Goal: Information Seeking & Learning: Learn about a topic

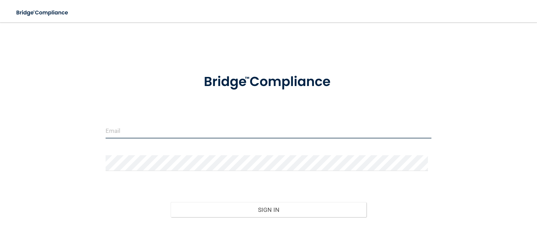
click at [141, 132] on input "email" at bounding box center [269, 131] width 326 height 16
type input "[PERSON_NAME][EMAIL_ADDRESS][DOMAIN_NAME]"
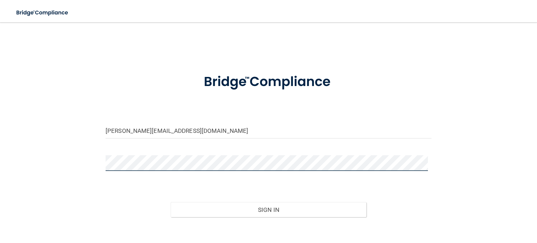
click at [171, 202] on button "Sign In" at bounding box center [269, 209] width 196 height 15
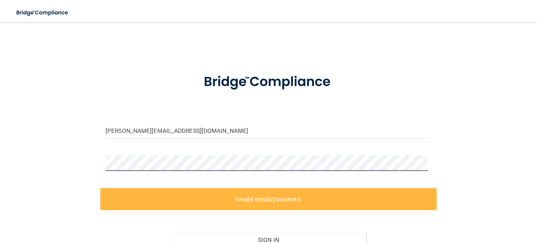
click at [77, 161] on div "shauna_v@landermed.com Invalid email/password. You don't have permission to acc…" at bounding box center [268, 155] width 509 height 253
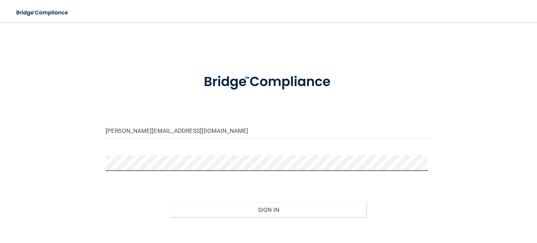
click at [171, 202] on button "Sign In" at bounding box center [269, 209] width 196 height 15
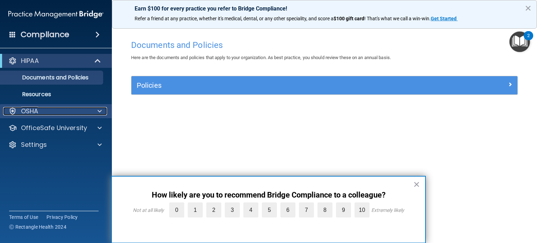
click at [36, 113] on p "OSHA" at bounding box center [29, 111] width 17 height 8
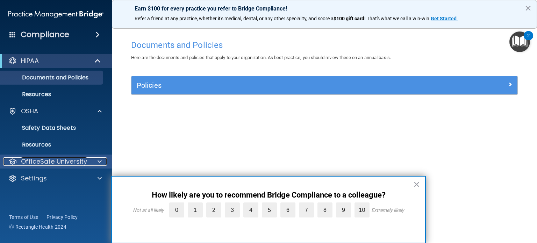
click at [41, 160] on p "OfficeSafe University" at bounding box center [54, 161] width 66 height 8
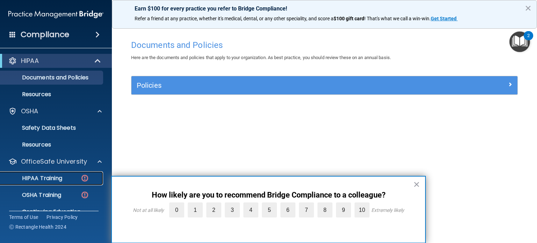
click at [42, 174] on link "HIPAA Training" at bounding box center [48, 178] width 110 height 14
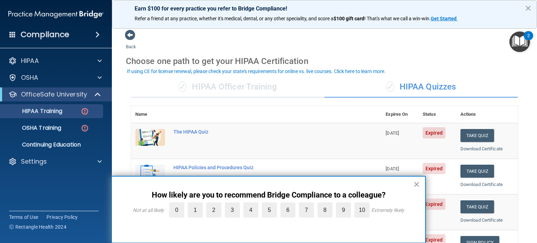
click at [416, 182] on button "×" at bounding box center [417, 184] width 7 height 11
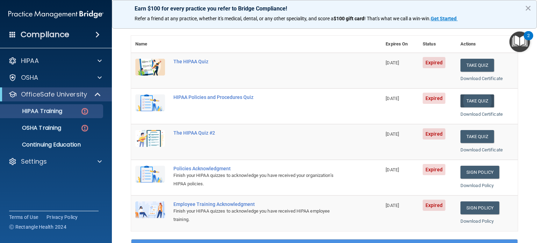
scroll to position [35, 0]
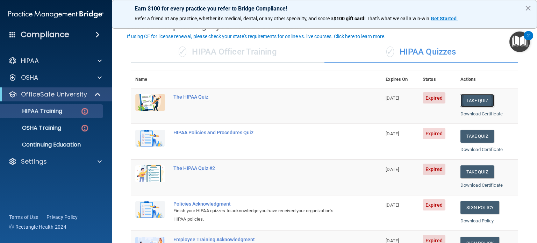
click at [472, 99] on button "Take Quiz" at bounding box center [478, 100] width 34 height 13
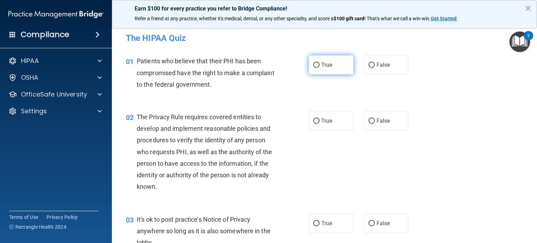
click at [339, 67] on label "True" at bounding box center [331, 64] width 45 height 19
click at [320, 67] on input "True" at bounding box center [317, 65] width 6 height 5
radio input "true"
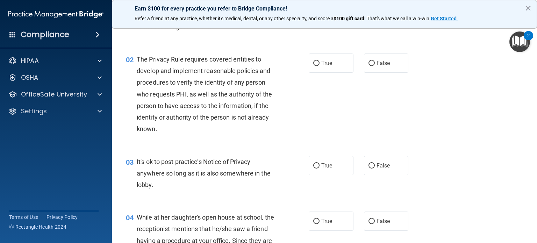
scroll to position [70, 0]
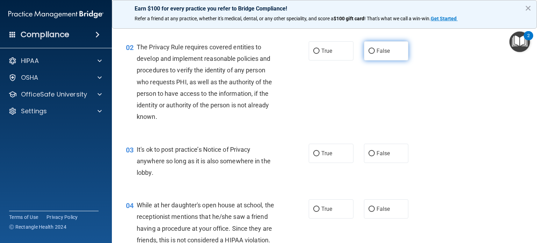
click at [378, 55] on label "False" at bounding box center [386, 50] width 45 height 19
click at [375, 54] on input "False" at bounding box center [372, 51] width 6 height 5
radio input "true"
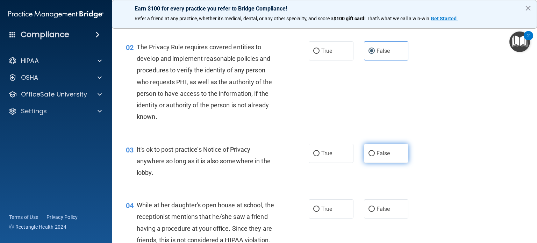
click at [378, 151] on span "False" at bounding box center [384, 153] width 14 height 7
click at [375, 151] on input "False" at bounding box center [372, 153] width 6 height 5
radio input "true"
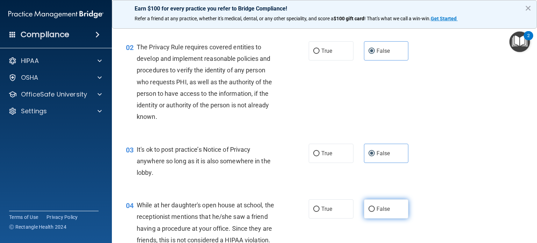
click at [379, 213] on label "False" at bounding box center [386, 208] width 45 height 19
click at [375, 212] on input "False" at bounding box center [372, 209] width 6 height 5
radio input "true"
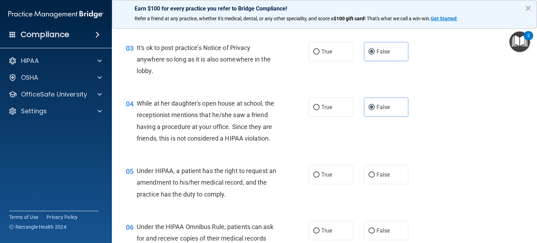
scroll to position [210, 0]
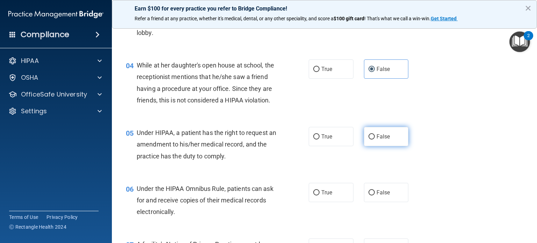
click at [369, 140] on input "False" at bounding box center [372, 136] width 6 height 5
radio input "true"
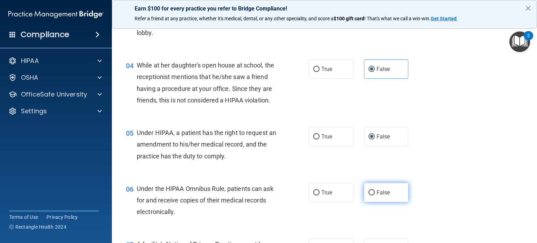
click at [379, 196] on span "False" at bounding box center [384, 192] width 14 height 7
click at [375, 196] on input "False" at bounding box center [372, 192] width 6 height 5
radio input "true"
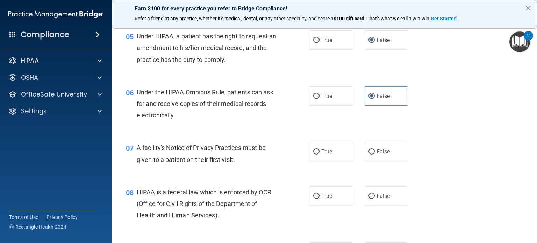
scroll to position [315, 0]
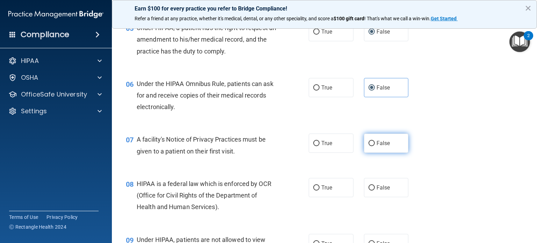
click at [378, 147] on span "False" at bounding box center [384, 143] width 14 height 7
click at [375, 146] on input "False" at bounding box center [372, 143] width 6 height 5
radio input "true"
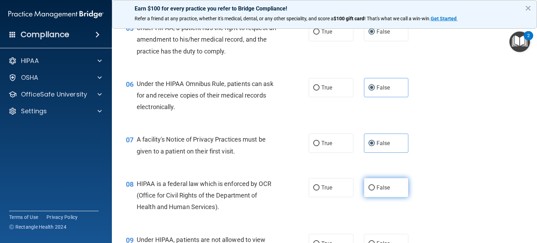
click at [381, 191] on span "False" at bounding box center [384, 187] width 14 height 7
click at [375, 191] on input "False" at bounding box center [372, 187] width 6 height 5
radio input "true"
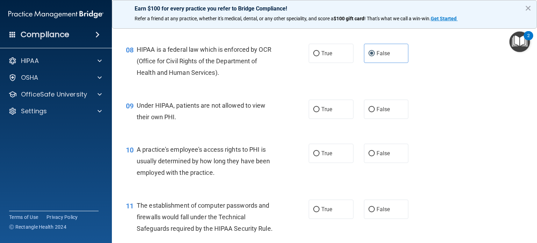
scroll to position [455, 0]
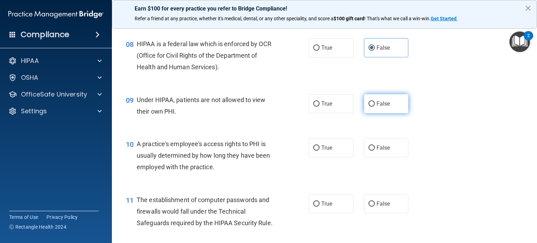
click at [378, 107] on span "False" at bounding box center [384, 103] width 14 height 7
click at [375, 107] on input "False" at bounding box center [372, 103] width 6 height 5
radio input "true"
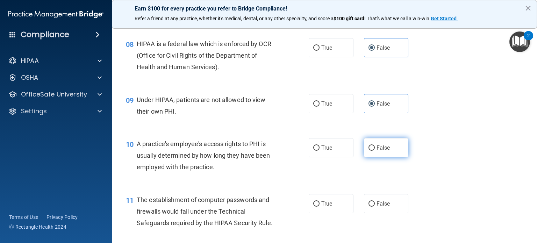
click at [379, 153] on label "False" at bounding box center [386, 147] width 45 height 19
click at [375, 151] on input "False" at bounding box center [372, 148] width 6 height 5
radio input "true"
click at [384, 177] on div "10 A practice's employee's access rights to PHI is usually determined by how lo…" at bounding box center [325, 157] width 408 height 56
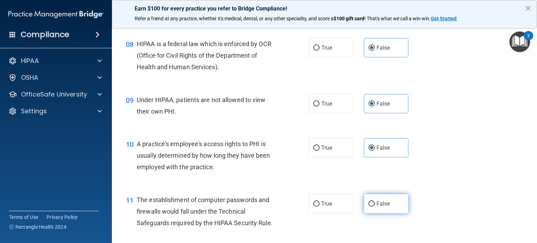
click at [389, 208] on label "False" at bounding box center [386, 203] width 45 height 19
click at [375, 207] on input "False" at bounding box center [372, 204] width 6 height 5
radio input "true"
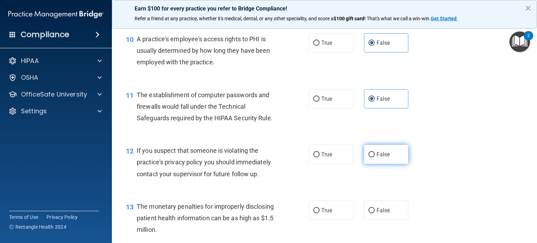
click at [381, 162] on label "False" at bounding box center [386, 154] width 45 height 19
click at [375, 157] on input "False" at bounding box center [372, 154] width 6 height 5
radio input "true"
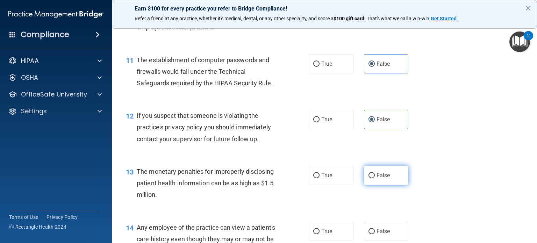
click at [377, 179] on span "False" at bounding box center [384, 175] width 14 height 7
click at [375, 178] on input "False" at bounding box center [372, 175] width 6 height 5
radio input "true"
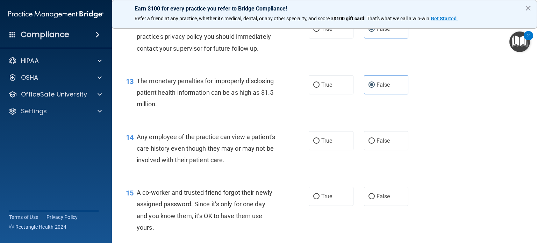
scroll to position [700, 0]
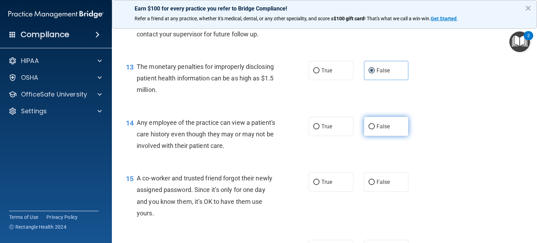
click at [377, 130] on span "False" at bounding box center [384, 126] width 14 height 7
click at [373, 129] on input "False" at bounding box center [372, 126] width 6 height 5
radio input "true"
click at [379, 185] on span "False" at bounding box center [384, 182] width 14 height 7
click at [375, 185] on input "False" at bounding box center [372, 182] width 6 height 5
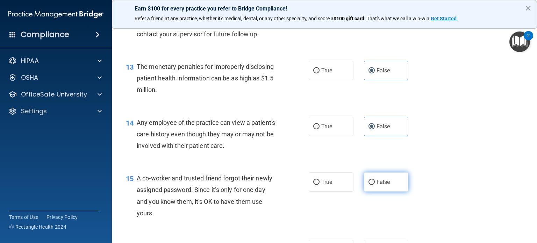
radio input "true"
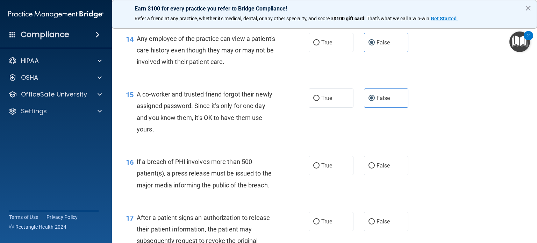
scroll to position [840, 0]
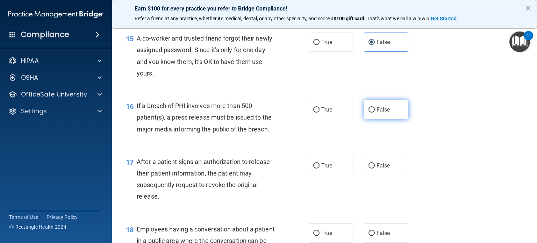
click at [377, 113] on span "False" at bounding box center [384, 109] width 14 height 7
click at [375, 113] on input "False" at bounding box center [372, 109] width 6 height 5
radio input "true"
click at [377, 169] on span "False" at bounding box center [384, 165] width 14 height 7
click at [375, 169] on input "False" at bounding box center [372, 165] width 6 height 5
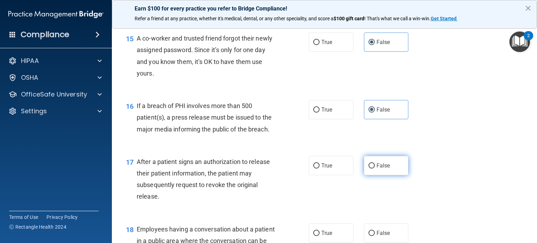
radio input "true"
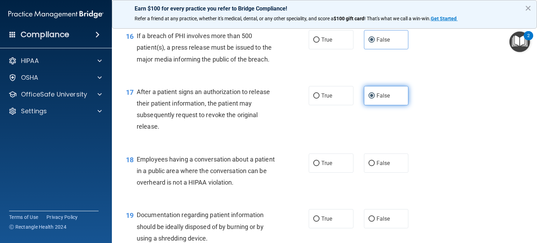
scroll to position [945, 0]
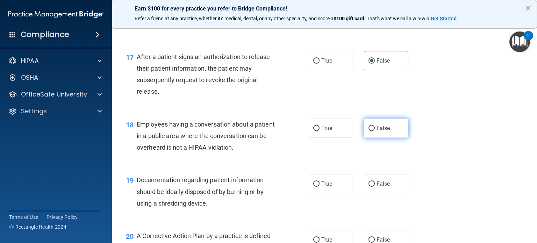
click at [370, 131] on input "False" at bounding box center [372, 128] width 6 height 5
radio input "true"
click at [376, 191] on label "False" at bounding box center [386, 183] width 45 height 19
click at [375, 187] on input "False" at bounding box center [372, 184] width 6 height 5
radio input "true"
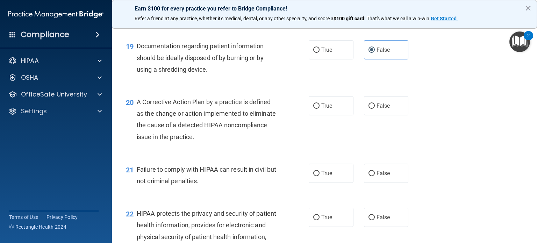
scroll to position [1085, 0]
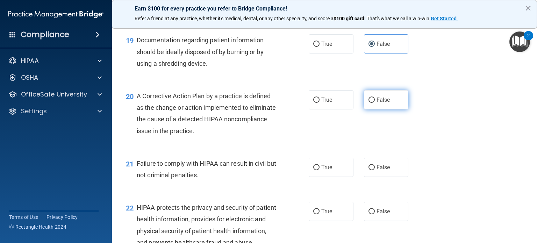
click at [370, 103] on input "False" at bounding box center [372, 100] width 6 height 5
radio input "true"
click at [377, 171] on span "False" at bounding box center [384, 167] width 14 height 7
click at [374, 170] on input "False" at bounding box center [372, 167] width 6 height 5
radio input "true"
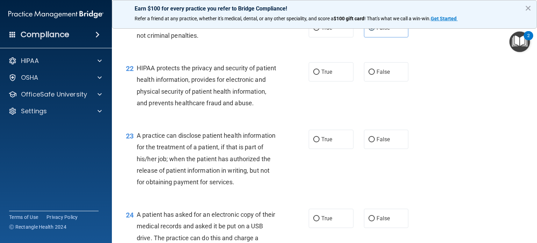
scroll to position [1225, 0]
click at [378, 75] on span "False" at bounding box center [384, 71] width 14 height 7
click at [375, 75] on input "False" at bounding box center [372, 71] width 6 height 5
radio input "true"
click at [381, 149] on label "False" at bounding box center [386, 138] width 45 height 19
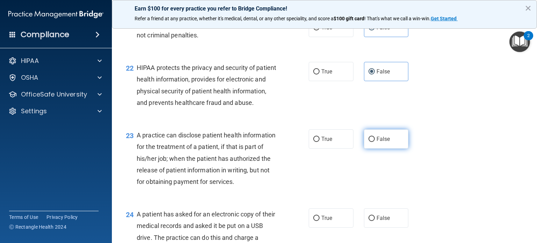
click at [375, 142] on input "False" at bounding box center [372, 139] width 6 height 5
radio input "true"
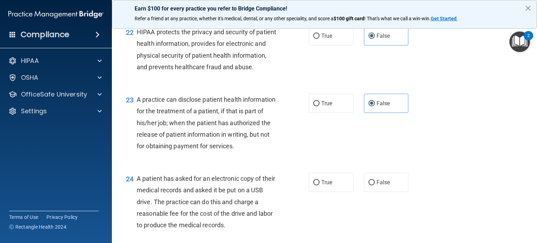
scroll to position [1295, 0]
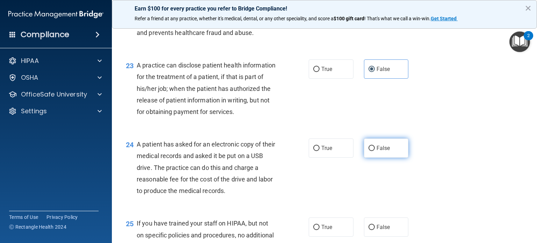
click at [364, 158] on label "False" at bounding box center [386, 148] width 45 height 19
click at [369, 151] on input "False" at bounding box center [372, 148] width 6 height 5
radio input "true"
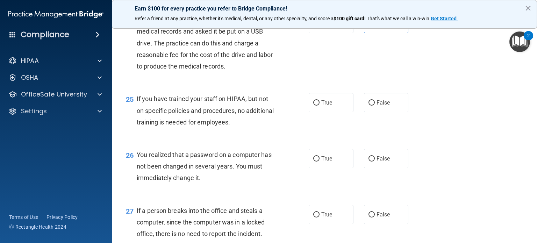
scroll to position [1470, 0]
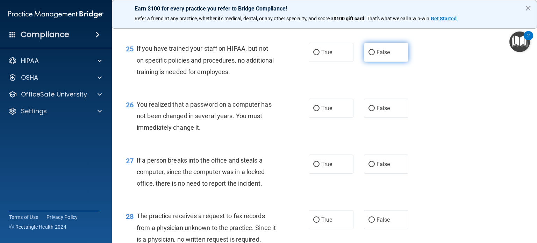
click at [377, 56] on span "False" at bounding box center [384, 52] width 14 height 7
click at [375, 55] on input "False" at bounding box center [372, 52] width 6 height 5
radio input "true"
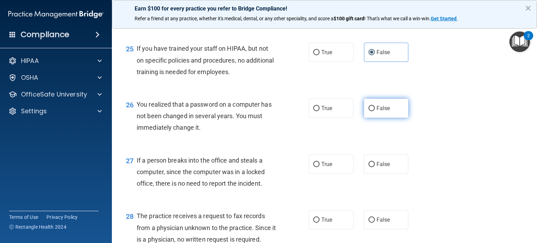
click at [379, 118] on label "False" at bounding box center [386, 108] width 45 height 19
click at [375, 111] on input "False" at bounding box center [372, 108] width 6 height 5
radio input "true"
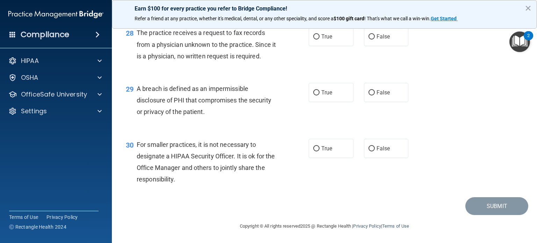
scroll to position [1688, 0]
click at [389, 147] on label "False" at bounding box center [386, 148] width 45 height 19
click at [375, 147] on input "False" at bounding box center [372, 148] width 6 height 5
radio input "true"
click at [382, 98] on label "False" at bounding box center [386, 92] width 45 height 19
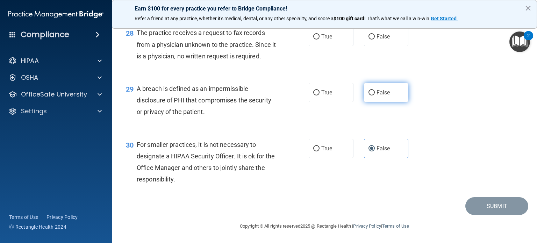
click at [375, 96] on input "False" at bounding box center [372, 92] width 6 height 5
radio input "true"
click at [376, 46] on label "False" at bounding box center [386, 36] width 45 height 19
click at [375, 40] on input "False" at bounding box center [372, 36] width 6 height 5
radio input "true"
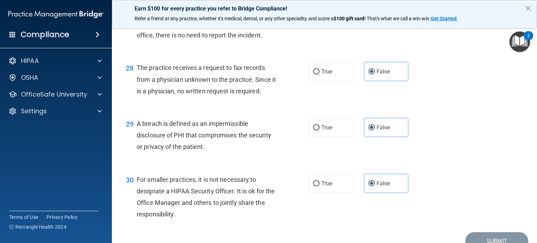
scroll to position [1583, 0]
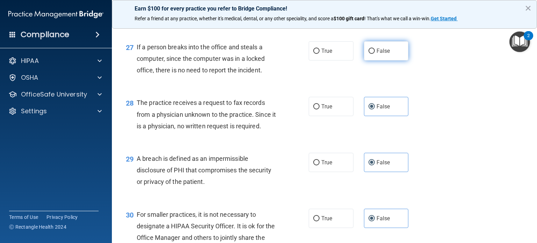
click at [374, 61] on label "False" at bounding box center [386, 50] width 45 height 19
click at [374, 54] on input "False" at bounding box center [372, 51] width 6 height 5
radio input "true"
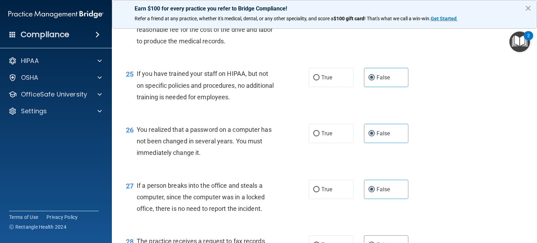
scroll to position [1688, 0]
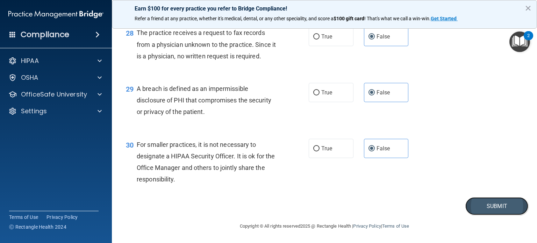
click at [495, 204] on button "Submit" at bounding box center [497, 206] width 63 height 18
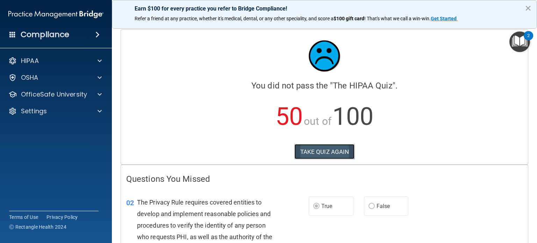
click at [337, 151] on button "TAKE QUIZ AGAIN" at bounding box center [325, 151] width 61 height 15
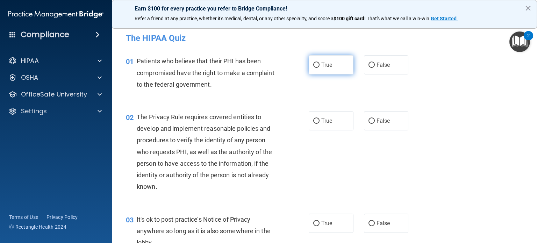
click at [315, 67] on input "True" at bounding box center [317, 65] width 6 height 5
radio input "true"
click at [322, 119] on span "True" at bounding box center [327, 121] width 11 height 7
click at [320, 119] on input "True" at bounding box center [317, 121] width 6 height 5
radio input "true"
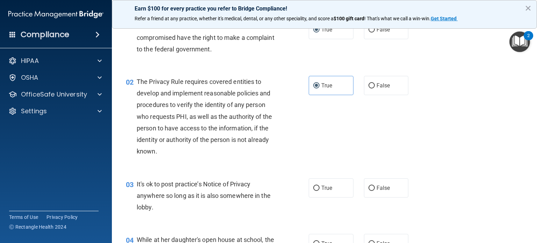
scroll to position [70, 0]
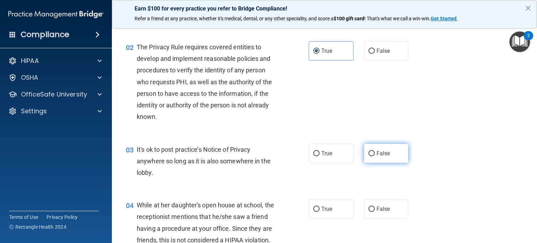
click at [382, 158] on label "False" at bounding box center [386, 153] width 45 height 19
click at [375, 156] on input "False" at bounding box center [372, 153] width 6 height 5
radio input "true"
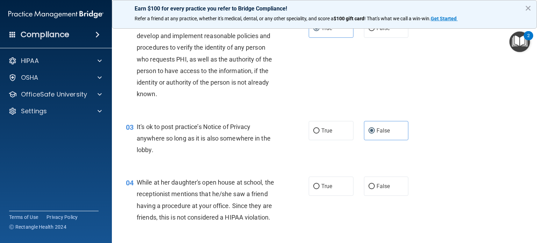
scroll to position [105, 0]
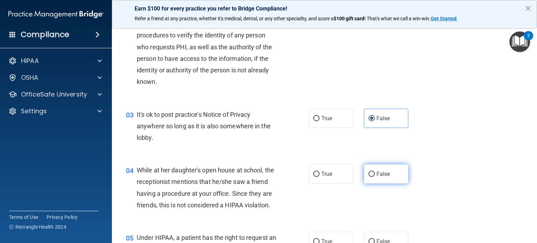
click at [382, 175] on span "False" at bounding box center [384, 174] width 14 height 7
click at [375, 175] on input "False" at bounding box center [372, 174] width 6 height 5
radio input "true"
click at [382, 175] on span "False" at bounding box center [384, 174] width 14 height 7
click at [375, 175] on input "False" at bounding box center [372, 174] width 6 height 5
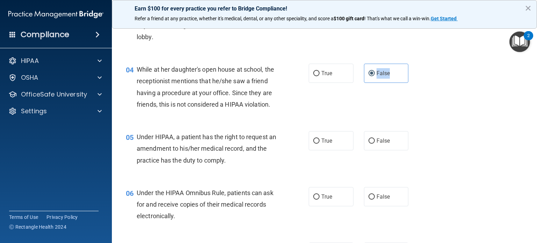
scroll to position [210, 0]
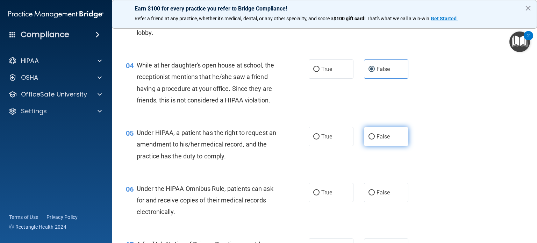
click at [378, 146] on label "False" at bounding box center [386, 136] width 45 height 19
click at [375, 140] on input "False" at bounding box center [372, 136] width 6 height 5
radio input "true"
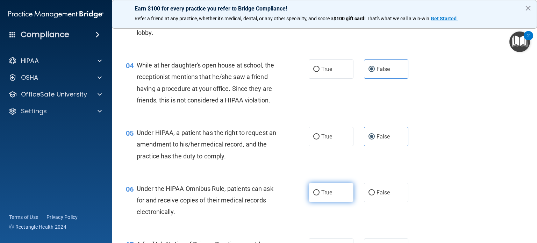
click at [335, 202] on label "True" at bounding box center [331, 192] width 45 height 19
click at [320, 196] on input "True" at bounding box center [317, 192] width 6 height 5
radio input "true"
click at [456, 174] on div "05 Under HIPAA, a patient has the right to request an amendment to his/her medi…" at bounding box center [325, 146] width 408 height 56
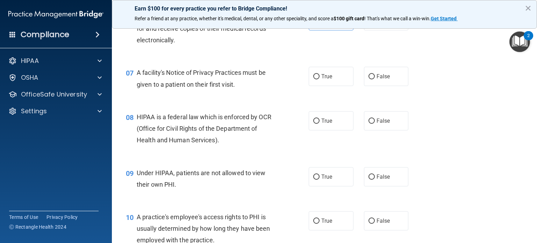
scroll to position [417, 0]
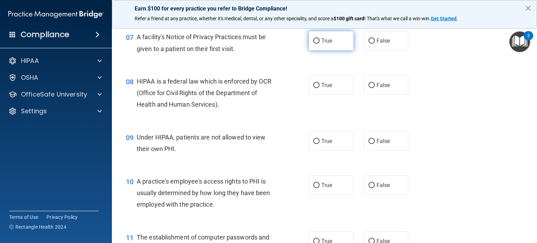
click at [326, 50] on label "True" at bounding box center [331, 40] width 45 height 19
click at [320, 44] on input "True" at bounding box center [317, 40] width 6 height 5
radio input "true"
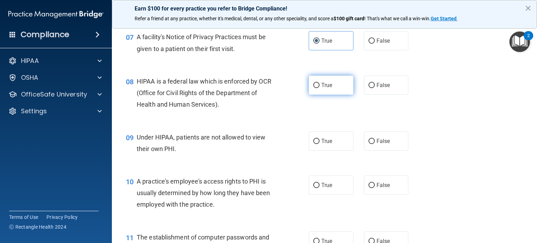
click at [325, 89] on span "True" at bounding box center [327, 85] width 11 height 7
click at [320, 88] on input "True" at bounding box center [317, 85] width 6 height 5
radio input "true"
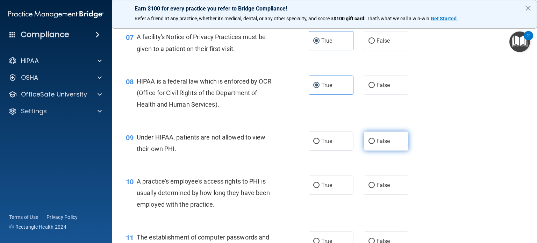
click at [370, 144] on input "False" at bounding box center [372, 141] width 6 height 5
radio input "true"
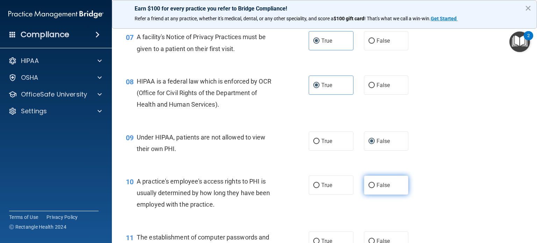
click at [379, 189] on span "False" at bounding box center [384, 185] width 14 height 7
click at [375, 188] on input "False" at bounding box center [372, 185] width 6 height 5
radio input "true"
click at [462, 167] on div "09 Under HIPAA, patients are not allowed to view their own PHI. True False" at bounding box center [325, 145] width 408 height 44
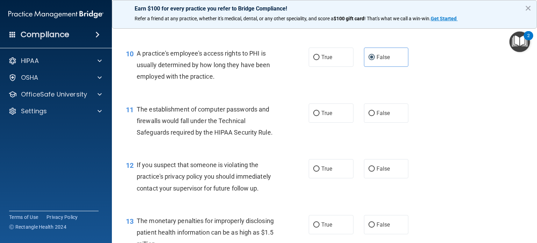
scroll to position [557, 0]
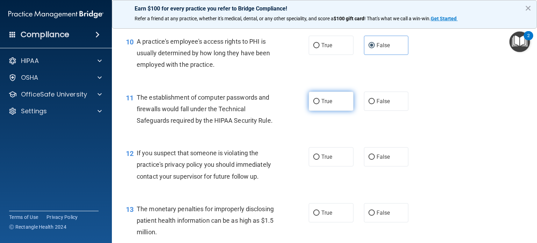
click at [335, 111] on label "True" at bounding box center [331, 101] width 45 height 19
click at [320, 104] on input "True" at bounding box center [317, 101] width 6 height 5
radio input "true"
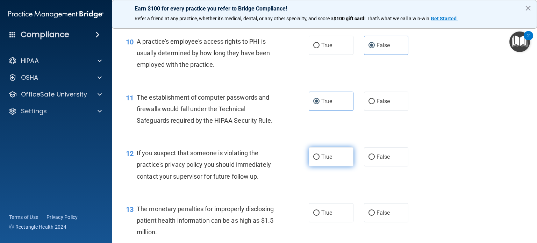
click at [329, 167] on label "True" at bounding box center [331, 156] width 45 height 19
click at [320, 160] on input "True" at bounding box center [317, 157] width 6 height 5
radio input "true"
click at [493, 164] on div "12 If you suspect that someone is violating the practice's privacy policy you s…" at bounding box center [325, 167] width 408 height 56
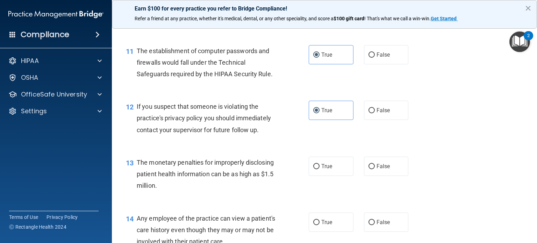
scroll to position [627, 0]
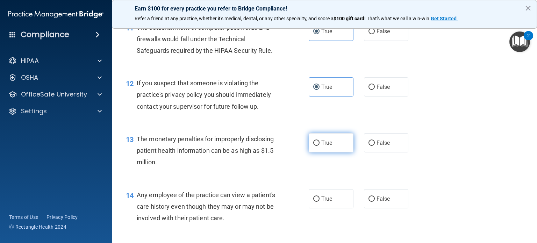
click at [331, 153] on label "True" at bounding box center [331, 142] width 45 height 19
click at [320, 146] on input "True" at bounding box center [317, 143] width 6 height 5
radio input "true"
click at [460, 172] on div "13 The monetary penalties for improperly disclosing patient health information …" at bounding box center [325, 153] width 408 height 56
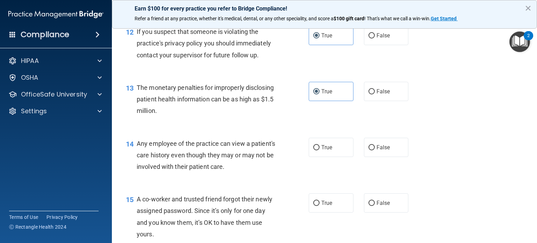
scroll to position [662, 0]
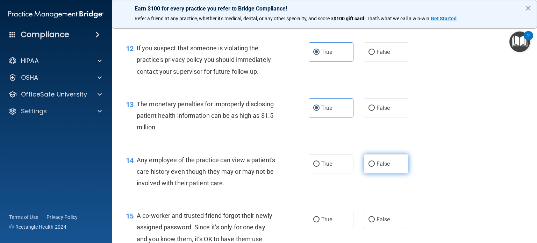
click at [369, 167] on input "False" at bounding box center [372, 164] width 6 height 5
radio input "true"
drag, startPoint x: 485, startPoint y: 182, endPoint x: 490, endPoint y: 183, distance: 4.6
click at [486, 182] on div "14 Any employee of the practice can view a patient's care history even though t…" at bounding box center [325, 174] width 408 height 56
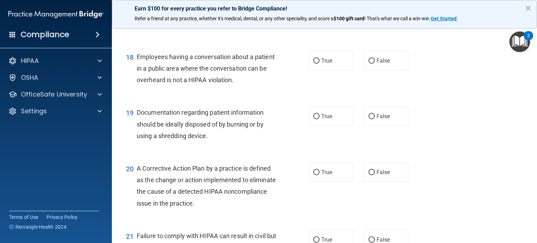
scroll to position [802, 0]
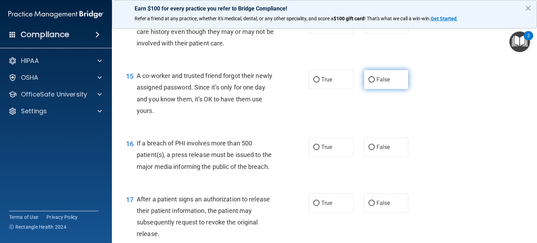
click at [382, 89] on label "False" at bounding box center [386, 79] width 45 height 19
click at [375, 83] on input "False" at bounding box center [372, 79] width 6 height 5
radio input "true"
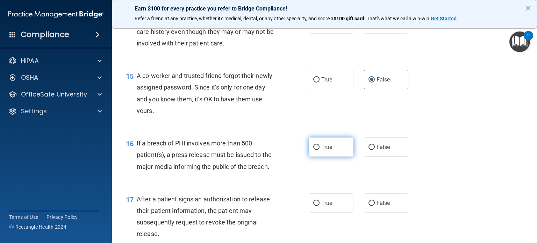
click at [326, 150] on span "True" at bounding box center [327, 147] width 11 height 7
click at [320, 150] on input "True" at bounding box center [317, 147] width 6 height 5
radio input "true"
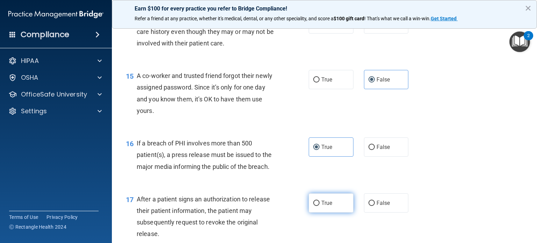
click at [337, 209] on label "True" at bounding box center [331, 203] width 45 height 19
click at [320, 206] on input "True" at bounding box center [317, 203] width 6 height 5
radio input "true"
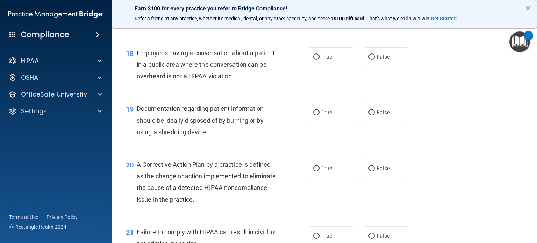
scroll to position [1022, 0]
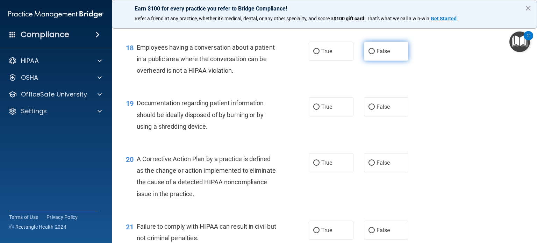
click at [379, 61] on label "False" at bounding box center [386, 51] width 45 height 19
click at [375, 54] on input "False" at bounding box center [372, 51] width 6 height 5
radio input "true"
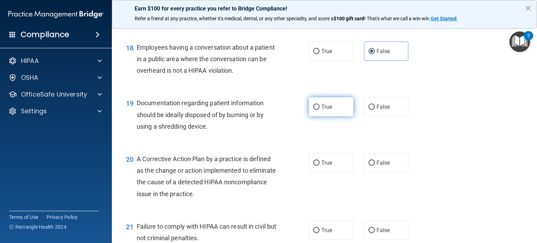
click at [328, 110] on span "True" at bounding box center [327, 107] width 11 height 7
click at [320, 110] on input "True" at bounding box center [317, 107] width 6 height 5
radio input "true"
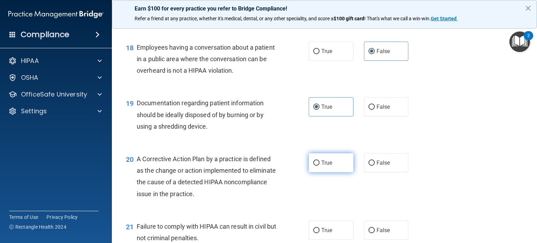
click at [330, 172] on label "True" at bounding box center [331, 162] width 45 height 19
click at [320, 166] on input "True" at bounding box center [317, 163] width 6 height 5
radio input "true"
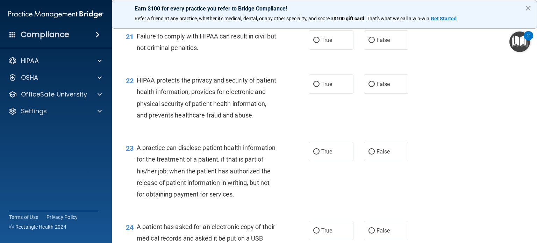
scroll to position [1225, 0]
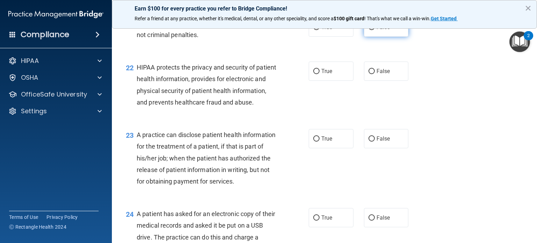
click at [384, 37] on label "False" at bounding box center [386, 26] width 45 height 19
click at [375, 30] on input "False" at bounding box center [372, 27] width 6 height 5
radio input "true"
click at [326, 75] on span "True" at bounding box center [327, 71] width 11 height 7
click at [320, 74] on input "True" at bounding box center [317, 71] width 6 height 5
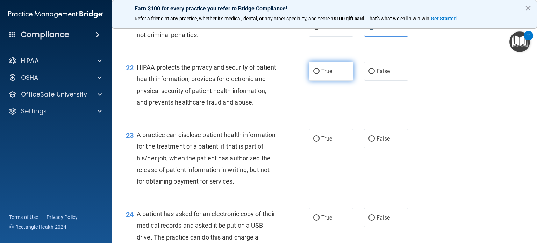
radio input "true"
click at [373, 148] on label "False" at bounding box center [386, 138] width 45 height 19
click at [373, 142] on input "False" at bounding box center [372, 138] width 6 height 5
radio input "true"
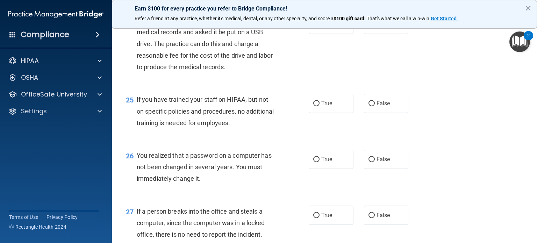
scroll to position [1421, 0]
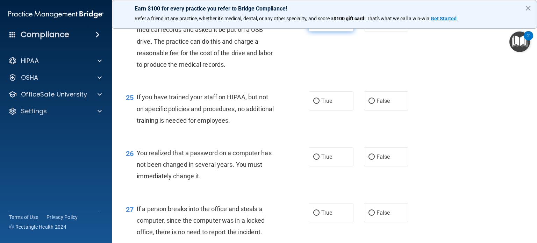
click at [328, 25] on span "True" at bounding box center [327, 22] width 11 height 7
click at [320, 25] on input "True" at bounding box center [317, 22] width 6 height 5
radio input "true"
click at [383, 104] on span "False" at bounding box center [384, 101] width 14 height 7
click at [375, 104] on input "False" at bounding box center [372, 101] width 6 height 5
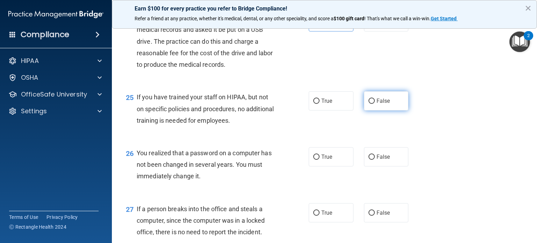
radio input "true"
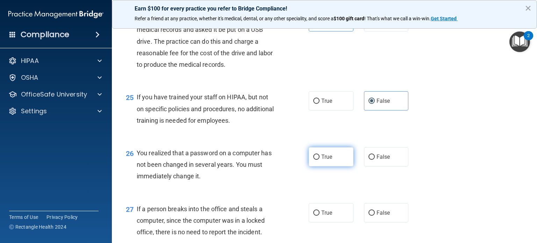
click at [333, 167] on label "True" at bounding box center [331, 156] width 45 height 19
click at [320, 160] on input "True" at bounding box center [317, 157] width 6 height 5
radio input "true"
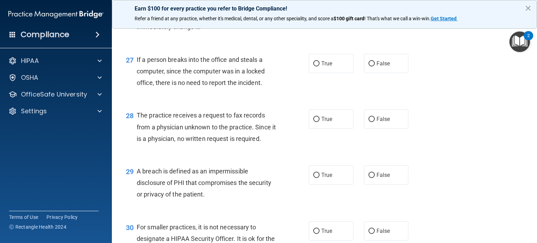
scroll to position [1599, 0]
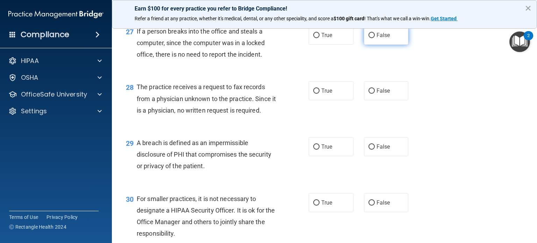
click at [384, 45] on label "False" at bounding box center [386, 35] width 45 height 19
click at [375, 38] on input "False" at bounding box center [372, 35] width 6 height 5
radio input "true"
click at [384, 100] on label "False" at bounding box center [386, 90] width 45 height 19
click at [375, 94] on input "False" at bounding box center [372, 91] width 6 height 5
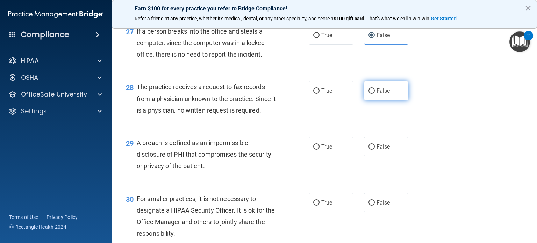
radio input "true"
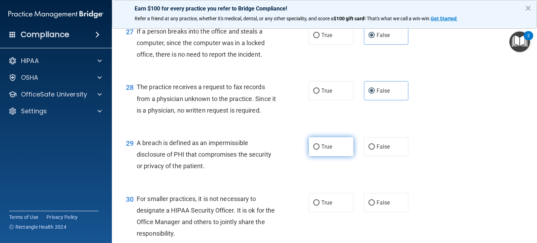
click at [327, 156] on label "True" at bounding box center [331, 146] width 45 height 19
click at [320, 150] on input "True" at bounding box center [317, 147] width 6 height 5
radio input "true"
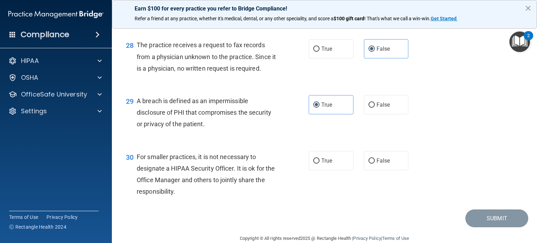
scroll to position [1688, 0]
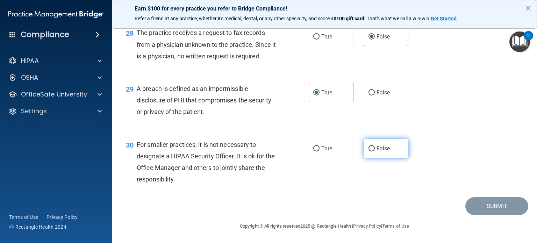
click at [396, 155] on label "False" at bounding box center [386, 148] width 45 height 19
click at [375, 152] on input "False" at bounding box center [372, 148] width 6 height 5
radio input "true"
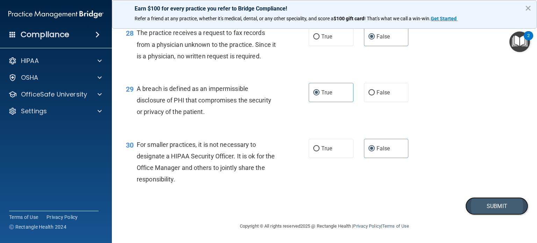
click at [493, 210] on button "Submit" at bounding box center [497, 206] width 63 height 18
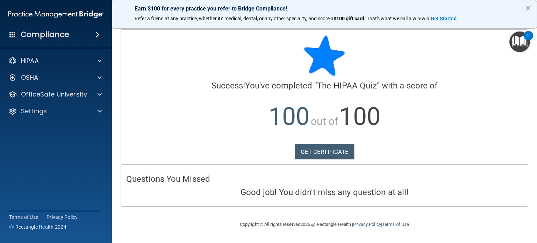
click at [467, 190] on h4 "Good job! You didn't miss any question at all!" at bounding box center [324, 192] width 397 height 9
click at [64, 94] on p "OfficeSafe University" at bounding box center [54, 94] width 66 height 8
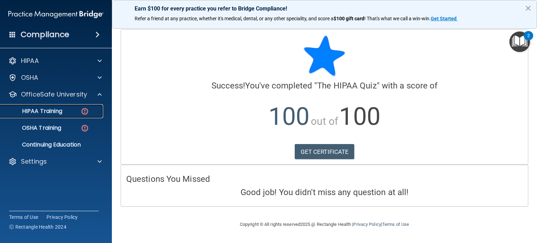
click at [64, 109] on div "HIPAA Training" at bounding box center [53, 111] width 96 height 7
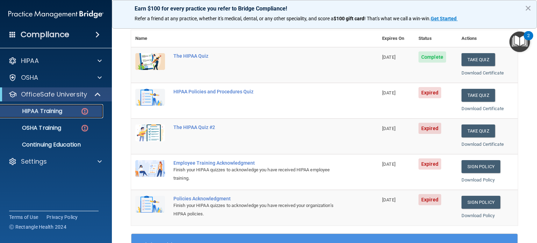
scroll to position [70, 0]
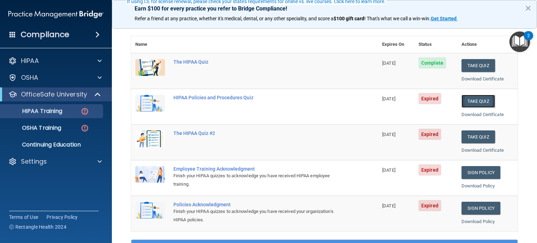
click at [477, 96] on button "Take Quiz" at bounding box center [479, 101] width 34 height 13
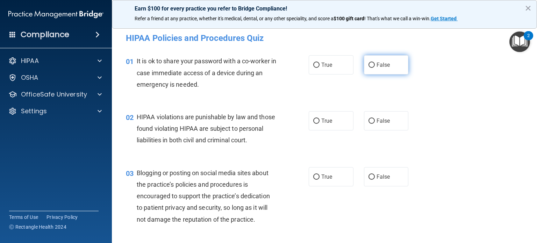
click at [370, 65] on input "False" at bounding box center [372, 65] width 6 height 5
radio input "true"
click at [371, 125] on label "False" at bounding box center [386, 120] width 45 height 19
click at [371, 124] on input "False" at bounding box center [372, 121] width 6 height 5
radio input "true"
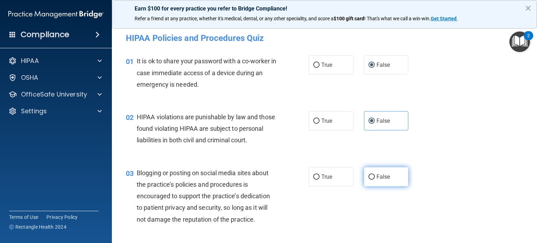
click at [384, 184] on label "False" at bounding box center [386, 176] width 45 height 19
click at [375, 180] on input "False" at bounding box center [372, 177] width 6 height 5
radio input "true"
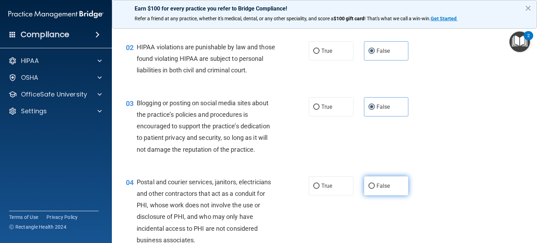
click at [393, 195] on label "False" at bounding box center [386, 185] width 45 height 19
click at [375, 189] on input "False" at bounding box center [372, 186] width 6 height 5
radio input "true"
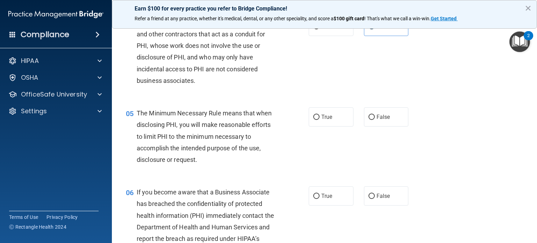
scroll to position [245, 0]
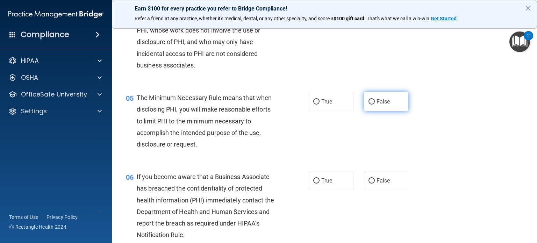
click at [390, 111] on label "False" at bounding box center [386, 101] width 45 height 19
click at [375, 105] on input "False" at bounding box center [372, 101] width 6 height 5
radio input "true"
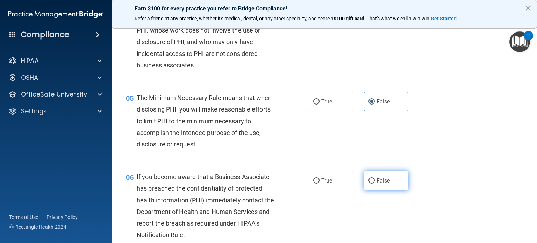
click at [392, 184] on label "False" at bounding box center [386, 180] width 45 height 19
click at [375, 184] on input "False" at bounding box center [372, 180] width 6 height 5
radio input "true"
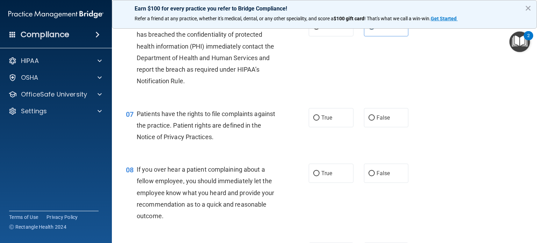
scroll to position [413, 0]
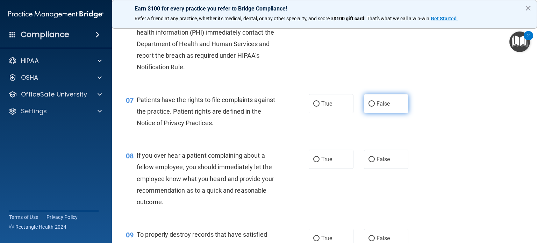
click at [378, 107] on span "False" at bounding box center [384, 103] width 14 height 7
click at [375, 107] on input "False" at bounding box center [372, 103] width 6 height 5
radio input "true"
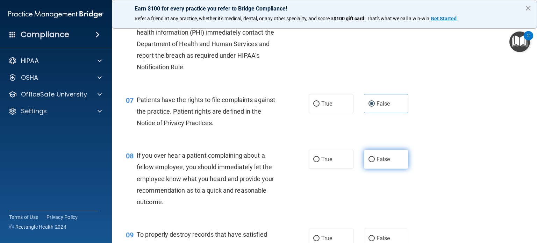
click at [380, 163] on span "False" at bounding box center [384, 159] width 14 height 7
click at [375, 162] on input "False" at bounding box center [372, 159] width 6 height 5
radio input "true"
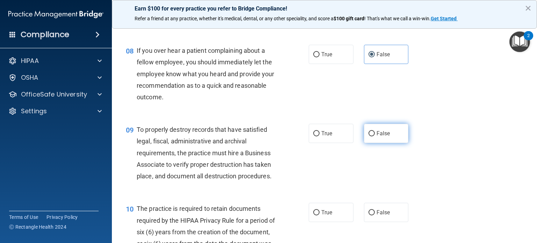
click at [395, 159] on div "09 To properly destroy records that have satisfied legal, fiscal, administrativ…" at bounding box center [325, 154] width 408 height 79
click at [387, 143] on label "False" at bounding box center [386, 133] width 45 height 19
click at [375, 136] on input "False" at bounding box center [372, 133] width 6 height 5
radio input "true"
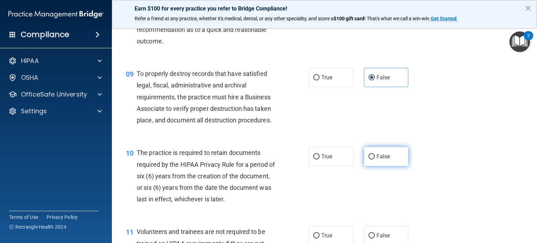
click at [393, 166] on label "False" at bounding box center [386, 156] width 45 height 19
click at [375, 160] on input "False" at bounding box center [372, 156] width 6 height 5
radio input "true"
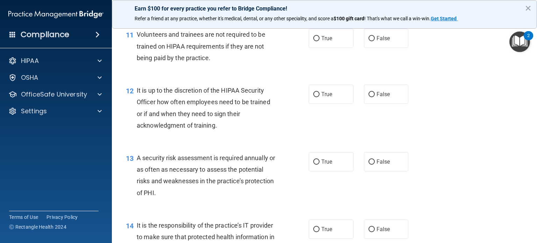
scroll to position [784, 0]
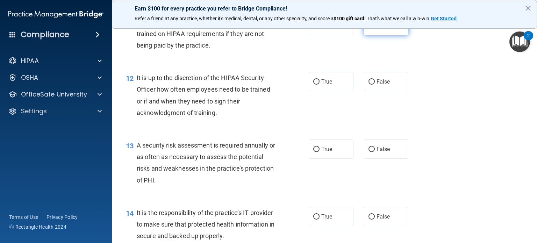
click at [384, 35] on label "False" at bounding box center [386, 25] width 45 height 19
click at [375, 29] on input "False" at bounding box center [372, 25] width 6 height 5
radio input "true"
drag, startPoint x: 378, startPoint y: 100, endPoint x: 378, endPoint y: 111, distance: 10.5
click at [378, 91] on label "False" at bounding box center [386, 81] width 45 height 19
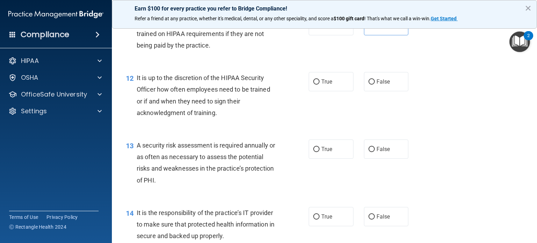
click at [375, 85] on input "False" at bounding box center [372, 81] width 6 height 5
radio input "true"
click at [380, 159] on label "False" at bounding box center [386, 149] width 45 height 19
click at [375, 152] on input "False" at bounding box center [372, 149] width 6 height 5
radio input "true"
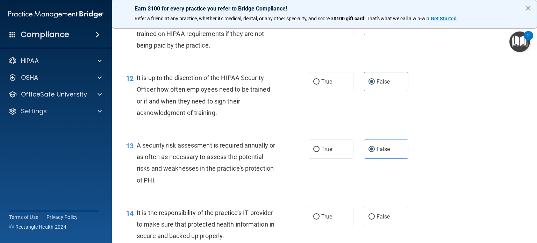
drag, startPoint x: 382, startPoint y: 224, endPoint x: 394, endPoint y: 217, distance: 14.4
click at [382, 225] on label "False" at bounding box center [386, 216] width 45 height 19
click at [375, 220] on input "False" at bounding box center [372, 216] width 6 height 5
radio input "true"
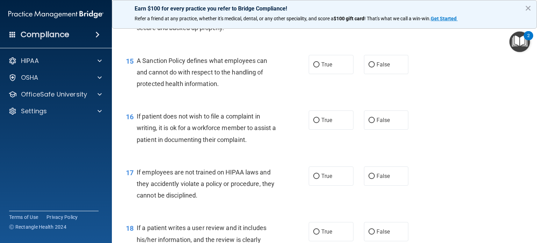
scroll to position [994, 0]
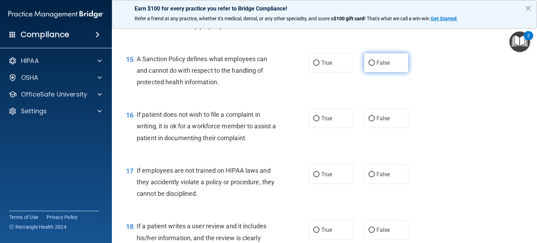
drag, startPoint x: 386, startPoint y: 72, endPoint x: 386, endPoint y: 83, distance: 10.1
click at [386, 66] on span "False" at bounding box center [384, 62] width 14 height 7
click at [375, 66] on input "False" at bounding box center [372, 63] width 6 height 5
radio input "true"
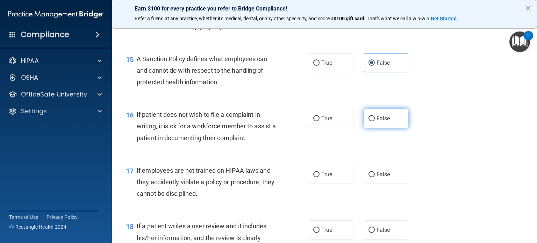
drag, startPoint x: 389, startPoint y: 126, endPoint x: 391, endPoint y: 134, distance: 8.2
click at [389, 126] on label "False" at bounding box center [386, 118] width 45 height 19
click at [375, 121] on input "False" at bounding box center [372, 118] width 6 height 5
radio input "true"
click at [391, 175] on div "17 If employees are not trained on HIPAA laws and they accidently violate a pol…" at bounding box center [325, 184] width 408 height 56
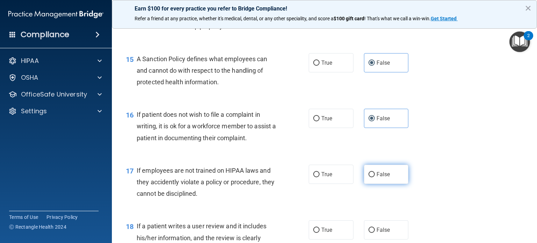
click at [391, 179] on label "False" at bounding box center [386, 174] width 45 height 19
click at [375, 177] on input "False" at bounding box center [372, 174] width 6 height 5
radio input "true"
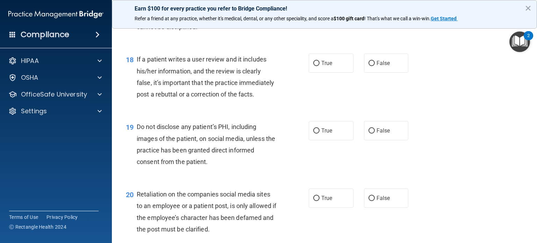
scroll to position [1162, 0]
click at [388, 71] on label "False" at bounding box center [386, 61] width 45 height 19
click at [375, 65] on input "False" at bounding box center [372, 62] width 6 height 5
radio input "true"
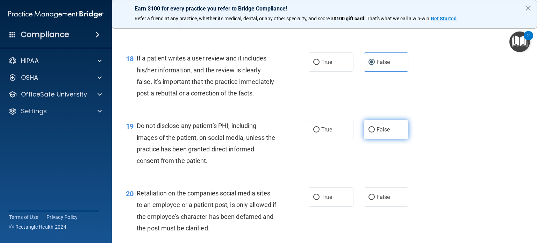
click at [388, 139] on label "False" at bounding box center [386, 129] width 45 height 19
click at [375, 133] on input "False" at bounding box center [372, 129] width 6 height 5
radio input "true"
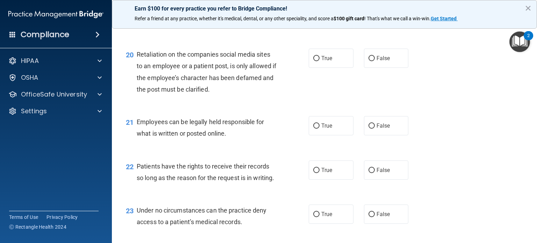
scroll to position [1302, 0]
click at [388, 67] on label "False" at bounding box center [386, 57] width 45 height 19
click at [375, 60] on input "False" at bounding box center [372, 57] width 6 height 5
radio input "true"
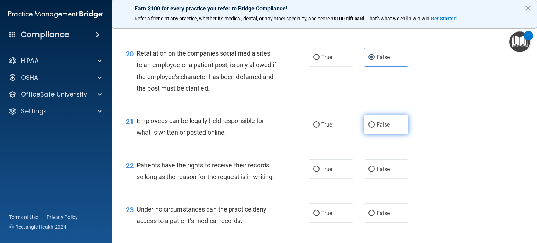
click at [388, 134] on label "False" at bounding box center [386, 124] width 45 height 19
click at [375, 128] on input "False" at bounding box center [372, 124] width 6 height 5
radio input "true"
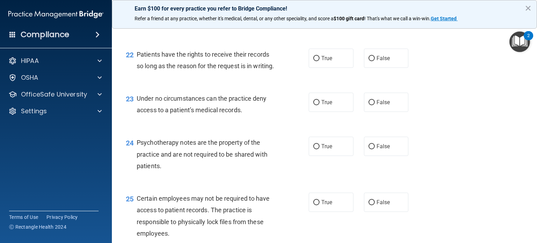
scroll to position [1414, 0]
click at [385, 61] on span "False" at bounding box center [384, 57] width 14 height 7
click at [375, 60] on input "False" at bounding box center [372, 57] width 6 height 5
radio input "true"
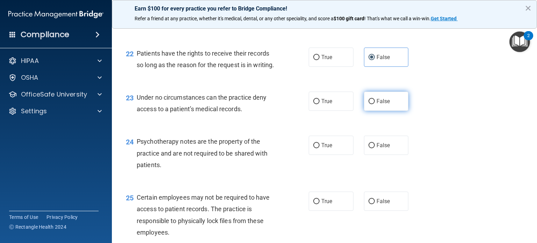
click at [386, 111] on label "False" at bounding box center [386, 101] width 45 height 19
click at [375, 104] on input "False" at bounding box center [372, 101] width 6 height 5
radio input "true"
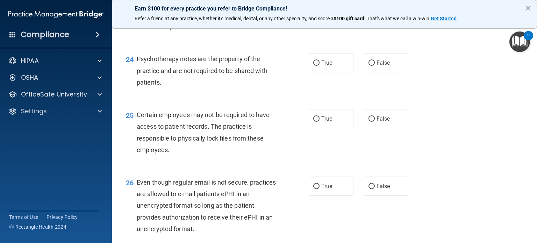
scroll to position [1498, 0]
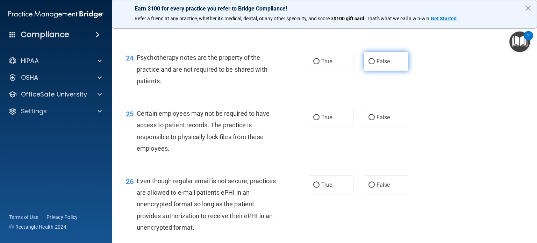
click at [386, 65] on span "False" at bounding box center [384, 61] width 14 height 7
click at [375, 64] on input "False" at bounding box center [372, 61] width 6 height 5
radio input "true"
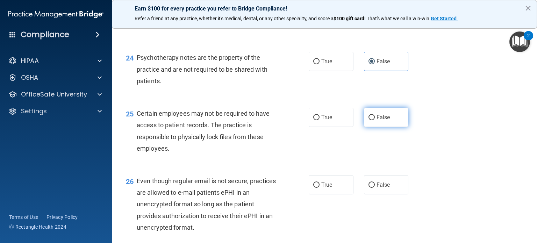
click at [386, 127] on label "False" at bounding box center [386, 117] width 45 height 19
click at [375, 120] on input "False" at bounding box center [372, 117] width 6 height 5
radio input "true"
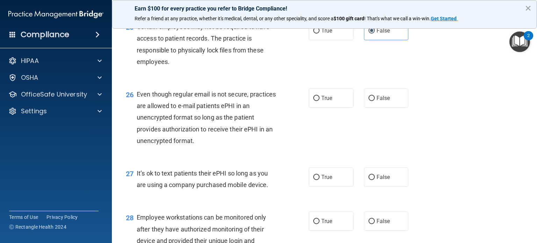
scroll to position [1638, 0]
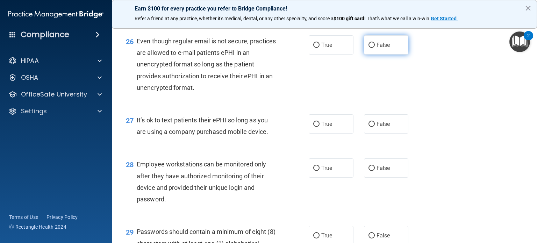
click at [382, 55] on label "False" at bounding box center [386, 44] width 45 height 19
click at [375, 48] on input "False" at bounding box center [372, 45] width 6 height 5
radio input "true"
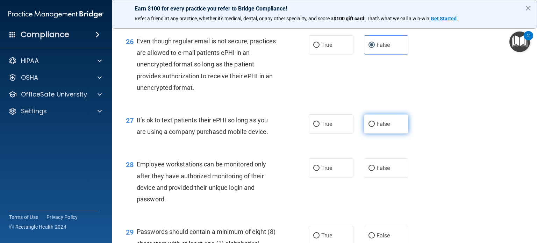
click at [391, 134] on label "False" at bounding box center [386, 123] width 45 height 19
click at [375, 127] on input "False" at bounding box center [372, 124] width 6 height 5
radio input "true"
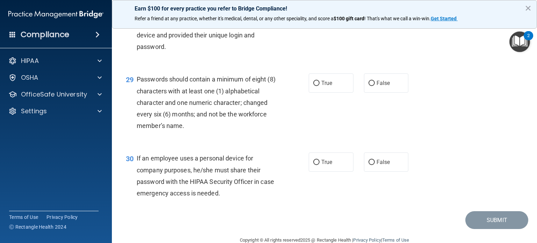
scroll to position [1792, 0]
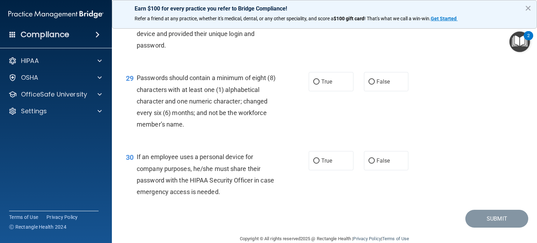
click at [379, 17] on span "False" at bounding box center [384, 14] width 14 height 7
click at [375, 17] on input "False" at bounding box center [372, 14] width 6 height 5
radio input "true"
click at [386, 85] on span "False" at bounding box center [384, 81] width 14 height 7
click at [375, 85] on input "False" at bounding box center [372, 81] width 6 height 5
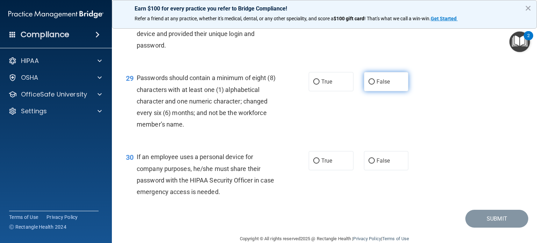
radio input "true"
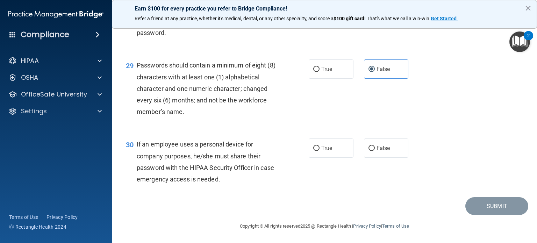
scroll to position [1839, 0]
click at [373, 147] on label "False" at bounding box center [386, 148] width 45 height 19
click at [373, 147] on input "False" at bounding box center [372, 148] width 6 height 5
radio input "true"
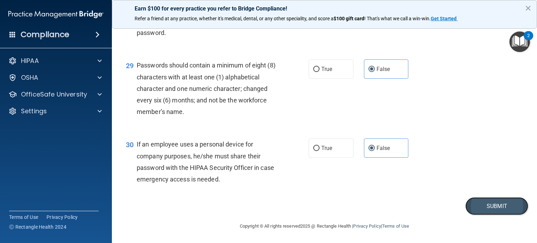
click at [482, 207] on button "Submit" at bounding box center [497, 206] width 63 height 18
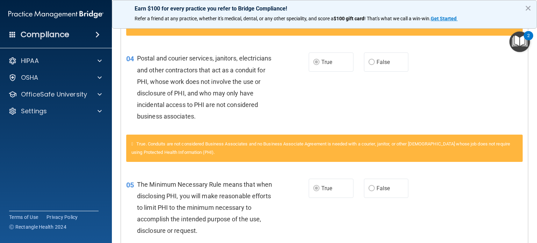
scroll to position [243, 0]
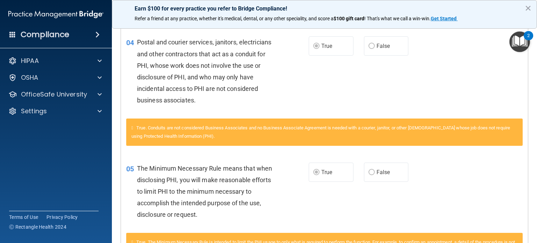
click at [487, 139] on span "True. Conduits are not considered Business Associates and no Business Associate…" at bounding box center [321, 132] width 379 height 14
click at [483, 183] on div "05 The Minimum Necessary Rule means that when disclosing PHI, you will make rea…" at bounding box center [324, 193] width 407 height 79
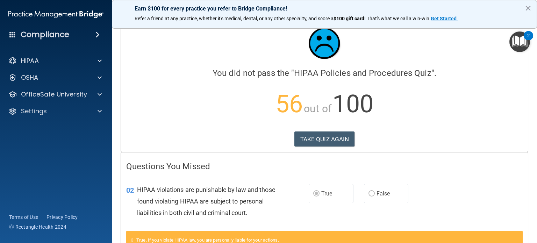
scroll to position [0, 0]
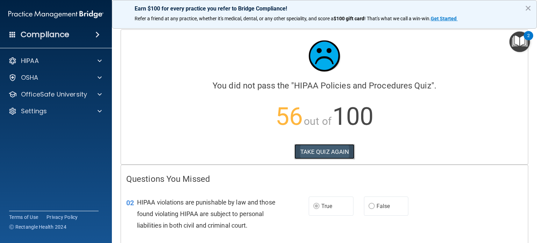
click at [331, 157] on button "TAKE QUIZ AGAIN" at bounding box center [325, 151] width 61 height 15
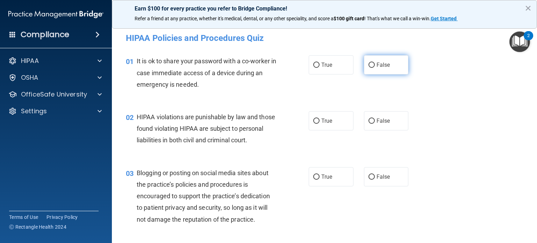
click at [371, 65] on input "False" at bounding box center [372, 65] width 6 height 5
radio input "true"
click at [329, 118] on span "True" at bounding box center [327, 121] width 11 height 7
click at [320, 119] on input "True" at bounding box center [317, 121] width 6 height 5
radio input "true"
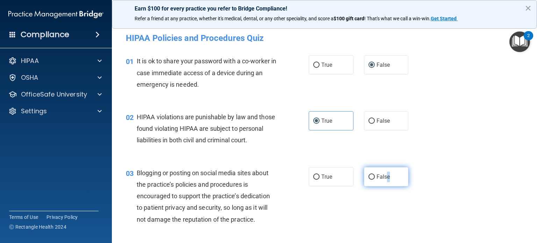
click at [385, 180] on span "False" at bounding box center [384, 177] width 14 height 7
click at [456, 171] on div "03 Blogging or posting on social media sites about the practice’s policies and …" at bounding box center [325, 198] width 408 height 79
click at [388, 187] on label "False" at bounding box center [386, 176] width 45 height 19
click at [375, 180] on input "False" at bounding box center [372, 177] width 6 height 5
radio input "true"
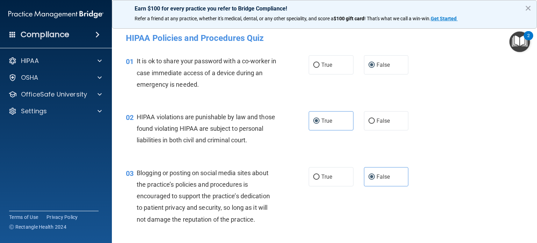
click at [462, 177] on div "03 Blogging or posting on social media sites about the practice’s policies and …" at bounding box center [325, 198] width 408 height 79
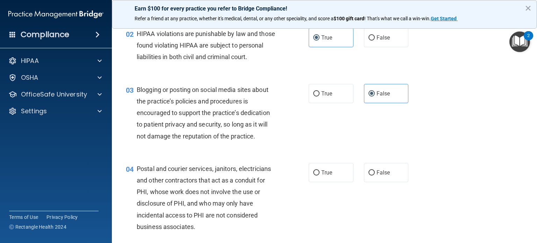
scroll to position [105, 0]
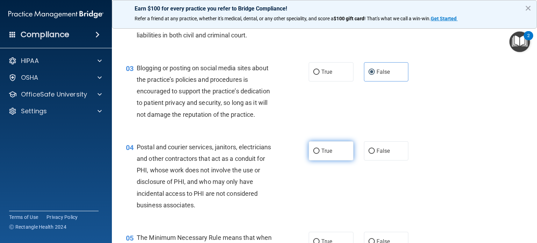
click at [330, 154] on span "True" at bounding box center [327, 151] width 11 height 7
click at [320, 154] on input "True" at bounding box center [317, 151] width 6 height 5
radio input "true"
click at [477, 183] on div "04 Postal and courier services, janitors, electricians and other contractors th…" at bounding box center [325, 178] width 408 height 91
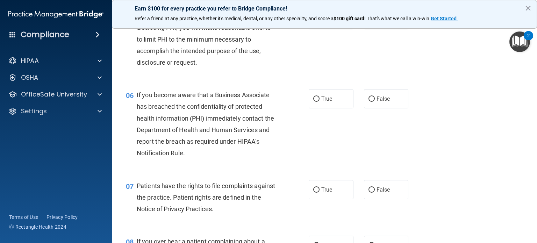
scroll to position [315, 0]
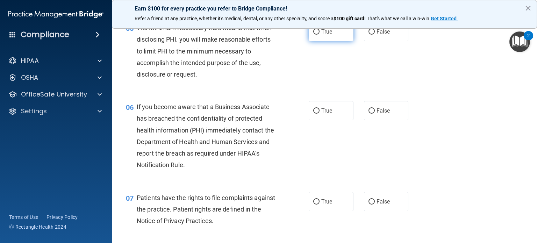
click at [340, 41] on label "True" at bounding box center [331, 31] width 45 height 19
click at [320, 35] on input "True" at bounding box center [317, 31] width 6 height 5
radio input "true"
click at [379, 120] on label "False" at bounding box center [386, 110] width 45 height 19
click at [375, 114] on input "False" at bounding box center [372, 110] width 6 height 5
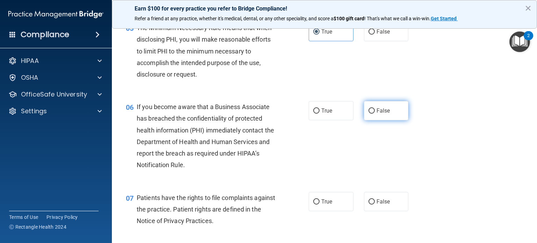
radio input "true"
click at [324, 209] on label "True" at bounding box center [331, 201] width 45 height 19
click at [320, 205] on input "True" at bounding box center [317, 201] width 6 height 5
radio input "true"
click at [478, 183] on div "06 If you become aware that a Business Associate has breached the confidentiali…" at bounding box center [325, 137] width 408 height 91
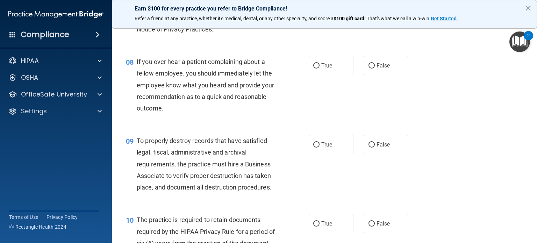
scroll to position [529, 0]
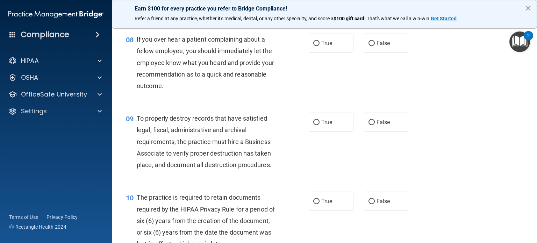
click at [514, 127] on div "09 To properly destroy records that have satisfied legal, fiscal, administrativ…" at bounding box center [325, 143] width 408 height 79
click at [378, 47] on span "False" at bounding box center [384, 43] width 14 height 7
click at [375, 46] on input "False" at bounding box center [372, 43] width 6 height 5
radio input "true"
click at [382, 132] on label "False" at bounding box center [386, 122] width 45 height 19
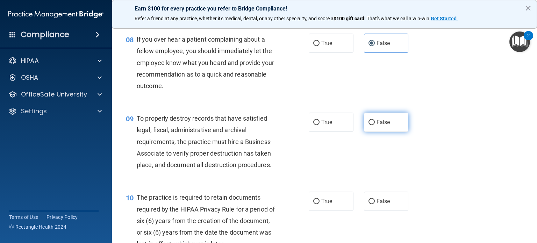
click at [375, 125] on input "False" at bounding box center [372, 122] width 6 height 5
radio input "true"
click at [333, 210] on label "True" at bounding box center [331, 201] width 45 height 19
click at [320, 204] on input "True" at bounding box center [317, 201] width 6 height 5
radio input "true"
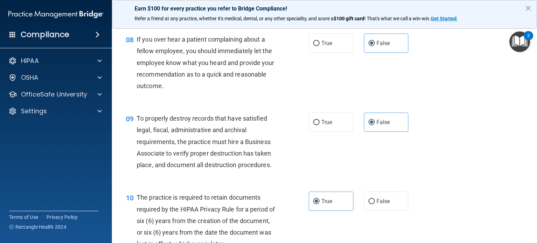
click at [456, 183] on div "09 To properly destroy records that have satisfied legal, fiscal, administrativ…" at bounding box center [325, 143] width 408 height 79
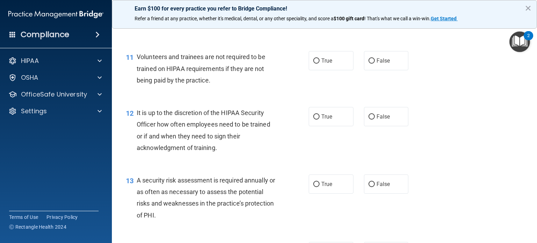
scroll to position [752, 0]
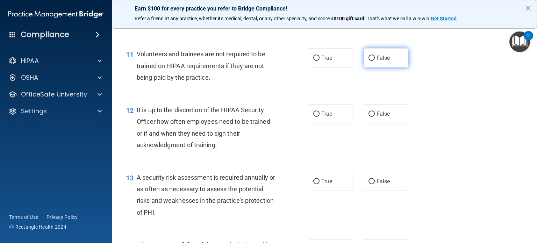
click at [377, 61] on span "False" at bounding box center [384, 58] width 14 height 7
click at [374, 61] on input "False" at bounding box center [372, 58] width 6 height 5
radio input "true"
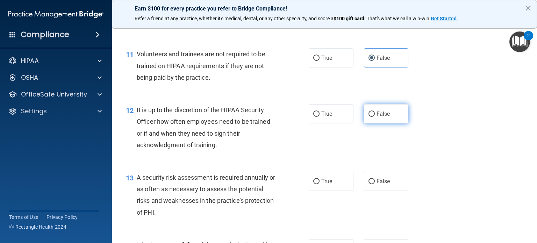
click at [390, 124] on label "False" at bounding box center [386, 113] width 45 height 19
click at [375, 117] on input "False" at bounding box center [372, 114] width 6 height 5
radio input "true"
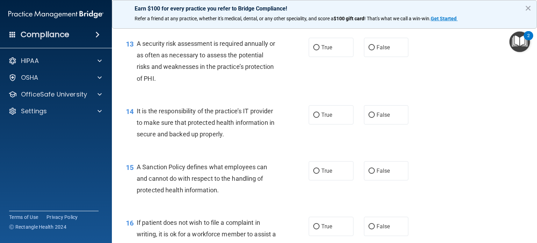
scroll to position [899, 0]
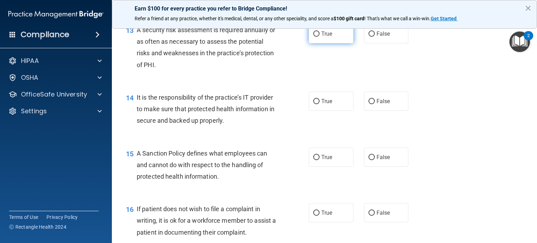
click at [328, 43] on label "True" at bounding box center [331, 33] width 45 height 19
click at [320, 37] on input "True" at bounding box center [317, 33] width 6 height 5
radio input "true"
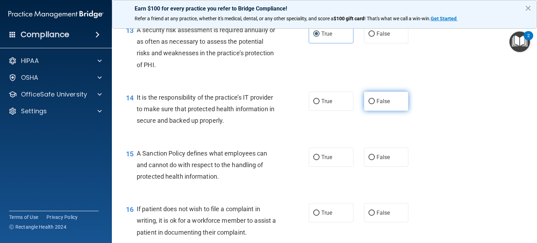
click at [400, 111] on label "False" at bounding box center [386, 101] width 45 height 19
click at [375, 104] on input "False" at bounding box center [372, 101] width 6 height 5
radio input "true"
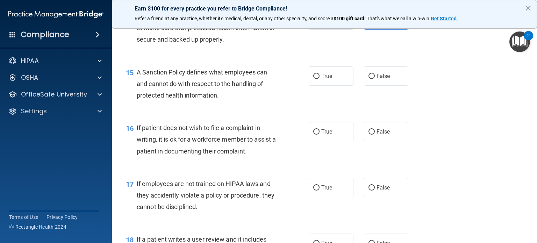
scroll to position [1003, 0]
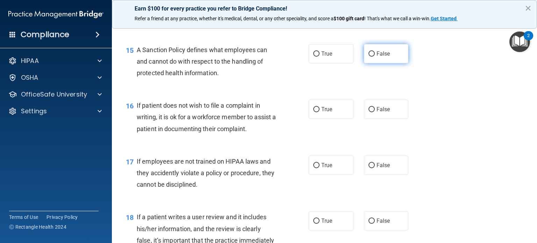
click at [371, 63] on label "False" at bounding box center [386, 53] width 45 height 19
click at [371, 57] on input "False" at bounding box center [372, 53] width 6 height 5
radio input "true"
click at [473, 125] on div "16 If patient does not wish to file a complaint in writing, it is ok for a work…" at bounding box center [325, 119] width 408 height 56
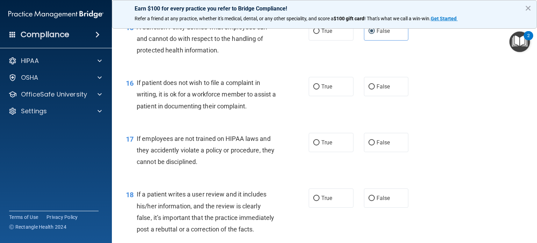
scroll to position [1038, 0]
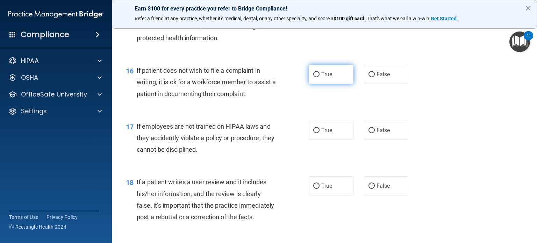
click at [332, 84] on label "True" at bounding box center [331, 74] width 45 height 19
click at [320, 77] on input "True" at bounding box center [317, 74] width 6 height 5
radio input "true"
click at [442, 97] on div "16 If patient does not wish to file a complaint in writing, it is ok for a work…" at bounding box center [325, 84] width 408 height 56
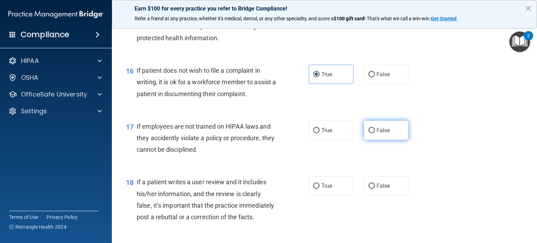
click at [388, 140] on label "False" at bounding box center [386, 130] width 45 height 19
click at [375, 133] on input "False" at bounding box center [372, 130] width 6 height 5
radio input "true"
click at [459, 147] on div "17 If employees are not trained on HIPAA laws and they accidently violate a pol…" at bounding box center [325, 140] width 408 height 56
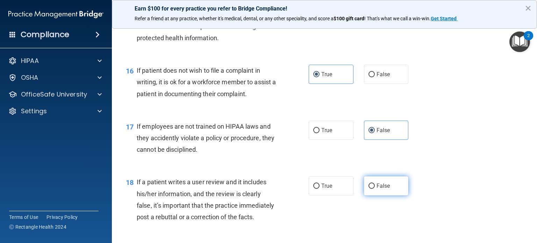
click at [391, 190] on label "False" at bounding box center [386, 185] width 45 height 19
click at [375, 189] on input "False" at bounding box center [372, 186] width 6 height 5
radio input "true"
click at [455, 161] on div "17 If employees are not trained on HIPAA laws and they accidently violate a pol…" at bounding box center [325, 140] width 408 height 56
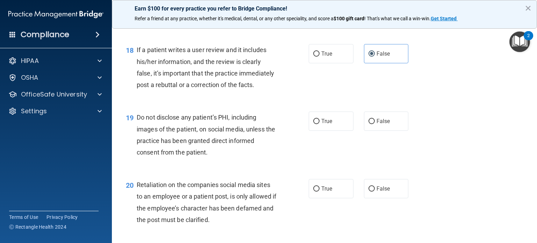
scroll to position [1178, 0]
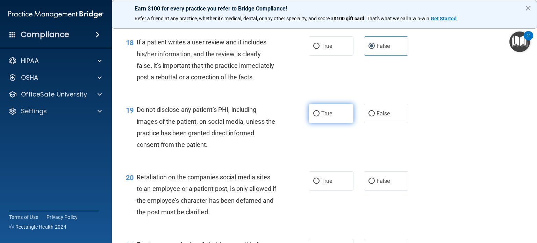
click at [325, 123] on label "True" at bounding box center [331, 113] width 45 height 19
click at [320, 117] on input "True" at bounding box center [317, 113] width 6 height 5
radio input "true"
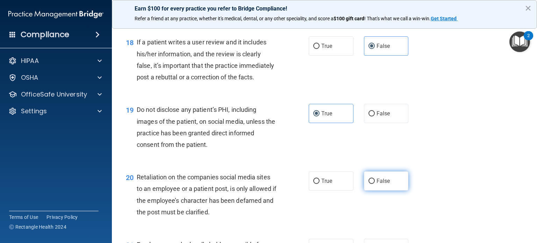
click at [373, 191] on label "False" at bounding box center [386, 180] width 45 height 19
click at [373, 184] on input "False" at bounding box center [372, 181] width 6 height 5
radio input "true"
click at [458, 199] on div "20 Retaliation on the companies social media sites to an employee or a patient …" at bounding box center [325, 197] width 408 height 68
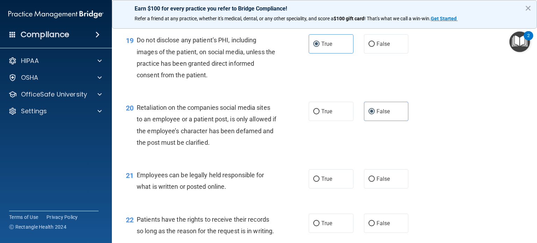
scroll to position [1248, 0]
click at [330, 188] on label "True" at bounding box center [331, 178] width 45 height 19
click at [320, 182] on input "True" at bounding box center [317, 178] width 6 height 5
radio input "true"
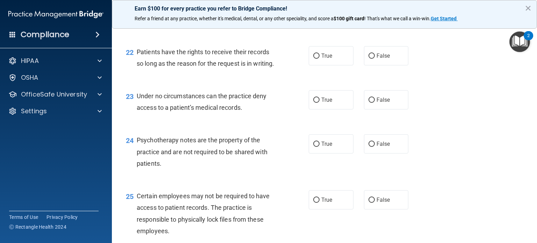
scroll to position [1426, 0]
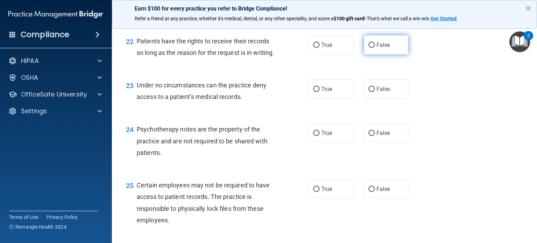
click at [380, 48] on span "False" at bounding box center [384, 45] width 14 height 7
click at [375, 48] on input "False" at bounding box center [372, 45] width 6 height 5
radio input "true"
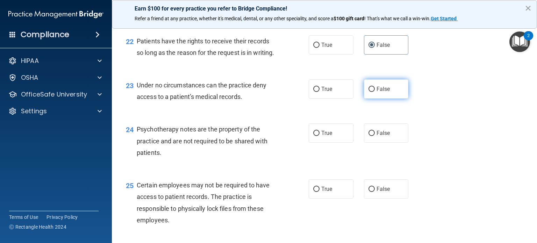
click at [391, 99] on label "False" at bounding box center [386, 88] width 45 height 19
click at [375, 92] on input "False" at bounding box center [372, 89] width 6 height 5
radio input "true"
click at [334, 143] on label "True" at bounding box center [331, 133] width 45 height 19
click at [320, 136] on input "True" at bounding box center [317, 133] width 6 height 5
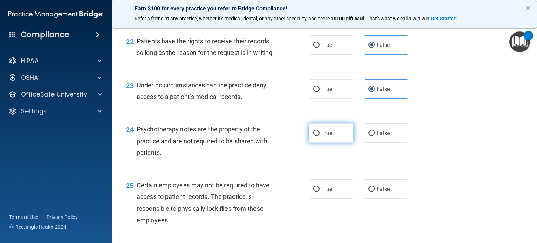
radio input "true"
click at [331, 199] on label "True" at bounding box center [331, 189] width 45 height 19
click at [320, 192] on input "True" at bounding box center [317, 189] width 6 height 5
radio input "true"
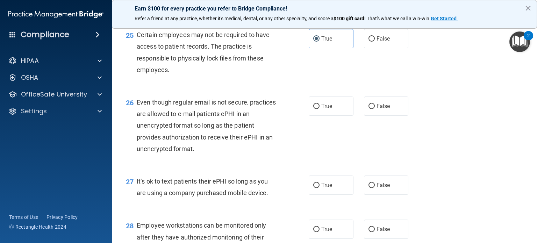
scroll to position [1590, 0]
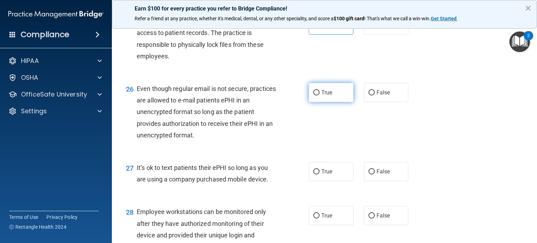
click at [332, 102] on label "True" at bounding box center [331, 92] width 45 height 19
click at [320, 96] on input "True" at bounding box center [317, 92] width 6 height 5
radio input "true"
click at [380, 181] on label "False" at bounding box center [386, 171] width 45 height 19
click at [375, 175] on input "False" at bounding box center [372, 171] width 6 height 5
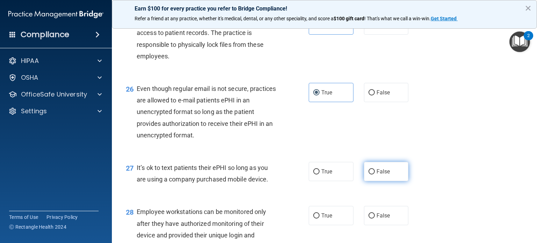
radio input "true"
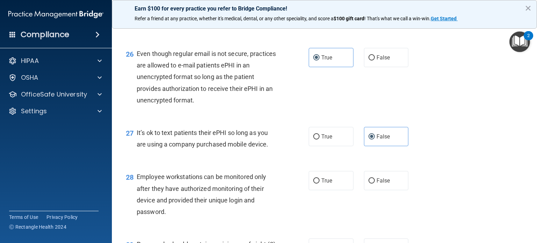
scroll to position [1765, 0]
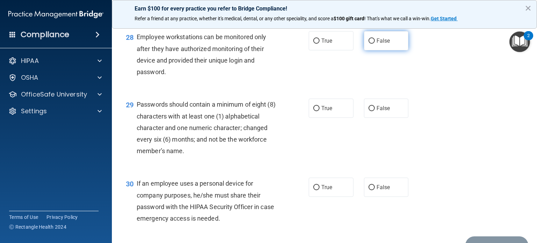
click at [381, 44] on span "False" at bounding box center [384, 40] width 14 height 7
click at [375, 44] on input "False" at bounding box center [372, 40] width 6 height 5
radio input "true"
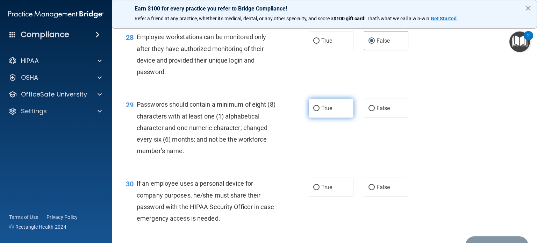
click at [331, 118] on label "True" at bounding box center [331, 108] width 45 height 19
click at [320, 111] on input "True" at bounding box center [317, 108] width 6 height 5
radio input "true"
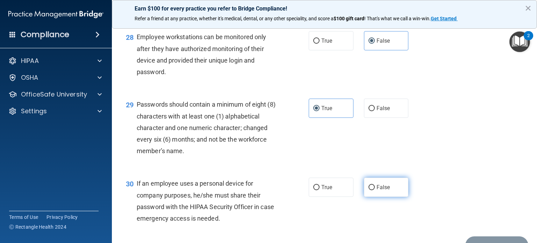
click at [389, 197] on label "False" at bounding box center [386, 187] width 45 height 19
click at [375, 190] on input "False" at bounding box center [372, 187] width 6 height 5
radio input "true"
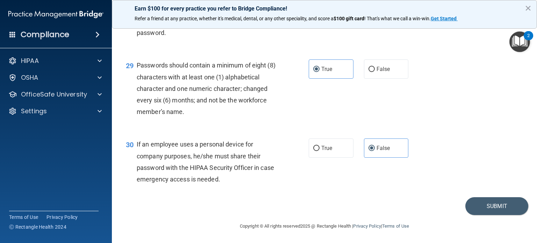
scroll to position [1839, 0]
click at [502, 217] on footer "Copyright © All rights reserved 2025 @ Rectangle Health | Privacy Policy | Term…" at bounding box center [325, 225] width 398 height 21
click at [501, 210] on button "Submit" at bounding box center [497, 206] width 63 height 18
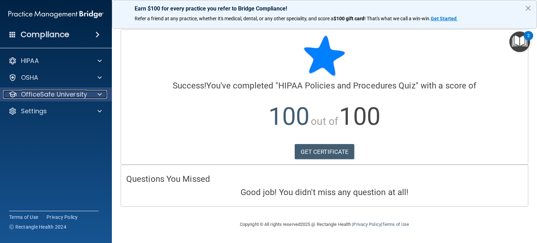
click at [84, 92] on p "OfficeSafe University" at bounding box center [54, 94] width 66 height 8
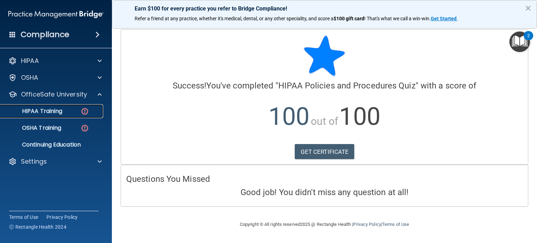
click at [74, 113] on div "HIPAA Training" at bounding box center [53, 111] width 96 height 7
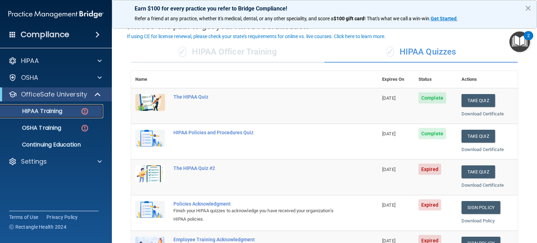
scroll to position [70, 0]
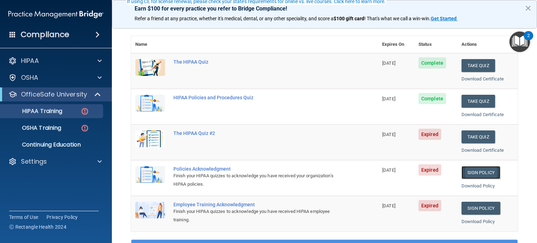
click at [462, 169] on link "Sign Policy" at bounding box center [481, 172] width 39 height 13
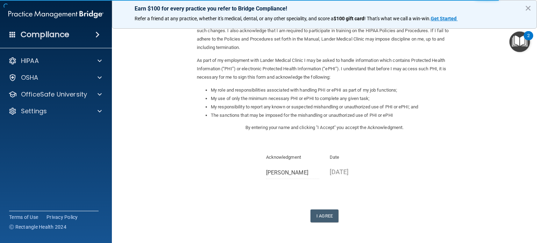
scroll to position [70, 0]
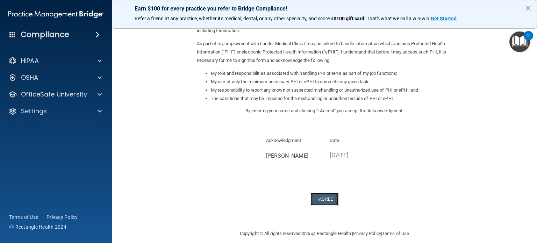
click at [331, 198] on button "I Agree" at bounding box center [325, 199] width 28 height 13
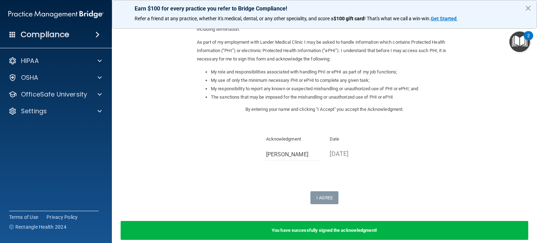
scroll to position [104, 0]
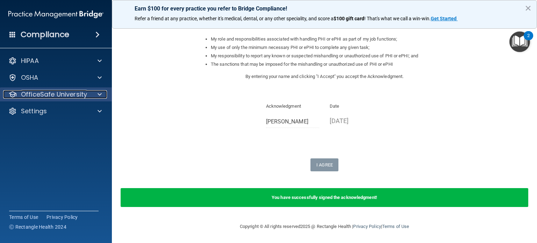
click at [51, 96] on p "OfficeSafe University" at bounding box center [54, 94] width 66 height 8
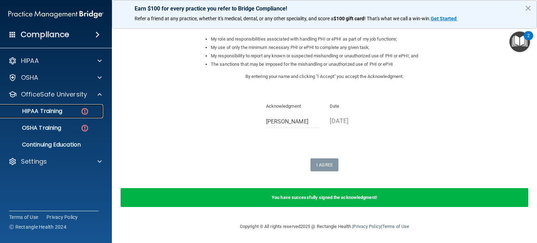
click at [50, 112] on p "HIPAA Training" at bounding box center [34, 111] width 58 height 7
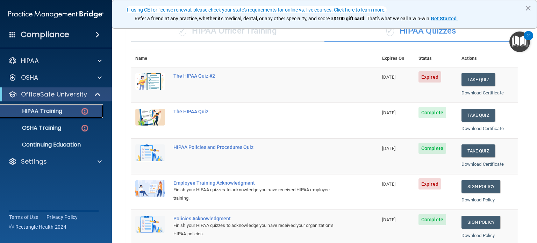
scroll to position [72, 0]
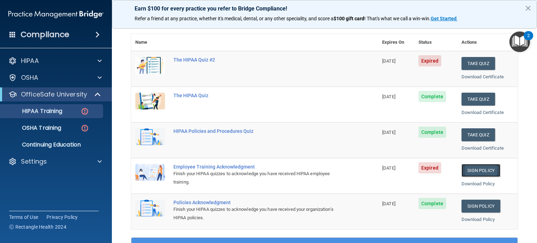
click at [473, 170] on link "Sign Policy" at bounding box center [481, 170] width 39 height 13
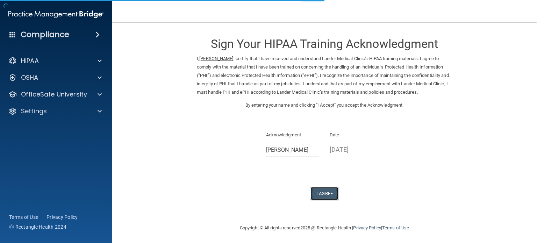
click at [327, 193] on button "I Agree" at bounding box center [325, 193] width 28 height 13
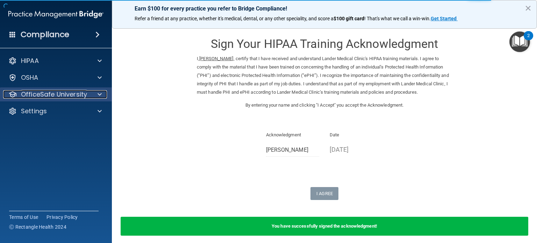
click at [60, 97] on p "OfficeSafe University" at bounding box center [54, 94] width 66 height 8
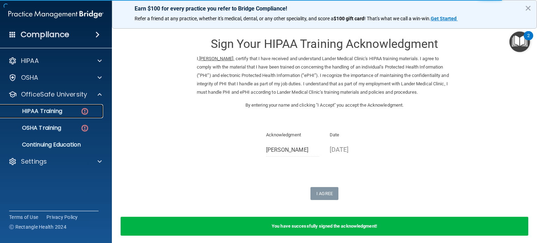
click at [52, 108] on p "HIPAA Training" at bounding box center [34, 111] width 58 height 7
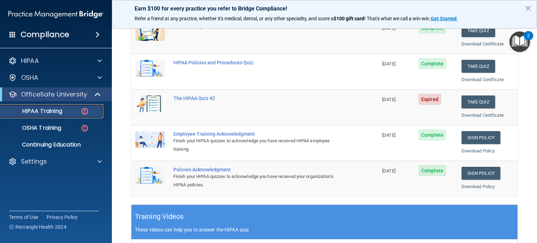
scroll to position [70, 0]
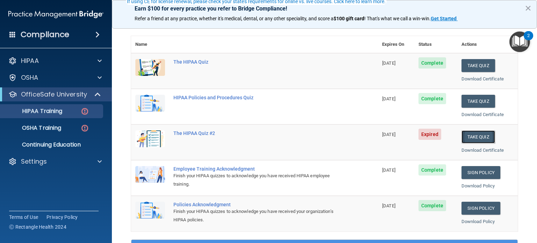
click at [474, 138] on button "Take Quiz" at bounding box center [479, 137] width 34 height 13
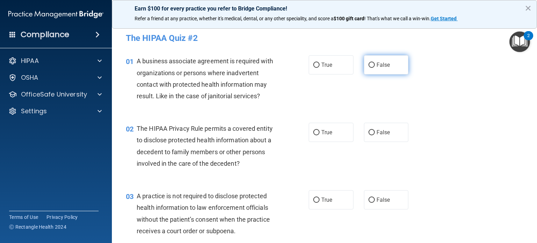
click at [387, 71] on label "False" at bounding box center [386, 64] width 45 height 19
click at [375, 68] on input "False" at bounding box center [372, 65] width 6 height 5
radio input "true"
click at [386, 123] on label "False" at bounding box center [386, 132] width 45 height 19
click at [375, 130] on input "False" at bounding box center [372, 132] width 6 height 5
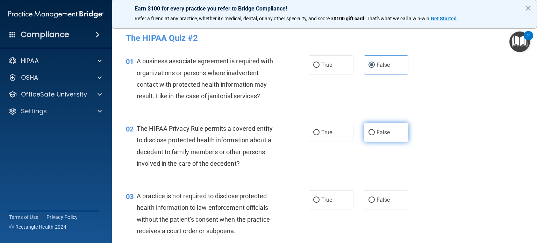
radio input "true"
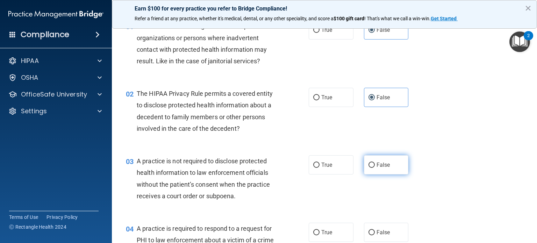
click at [394, 162] on label "False" at bounding box center [386, 164] width 45 height 19
click at [375, 163] on input "False" at bounding box center [372, 165] width 6 height 5
radio input "true"
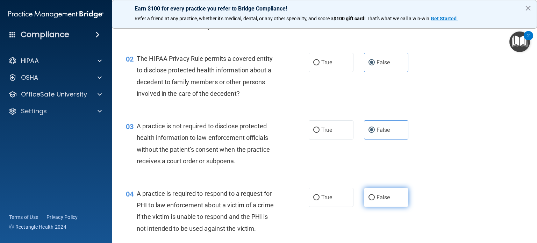
click at [380, 192] on label "False" at bounding box center [386, 197] width 45 height 19
click at [375, 195] on input "False" at bounding box center [372, 197] width 6 height 5
radio input "true"
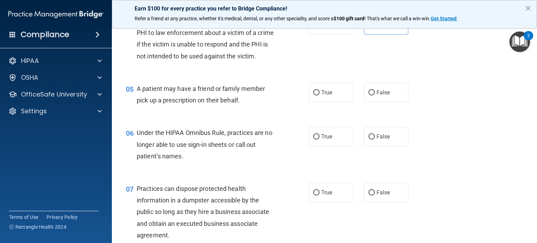
scroll to position [212, 0]
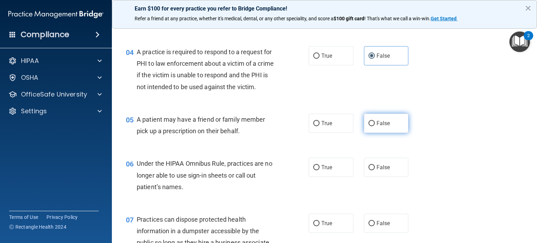
click at [382, 127] on span "False" at bounding box center [384, 123] width 14 height 7
click at [375, 126] on input "False" at bounding box center [372, 123] width 6 height 5
radio input "true"
click at [382, 191] on div "06 Under the HIPAA Omnibus Rule, practices are no longer able to use sign-in sh…" at bounding box center [325, 177] width 408 height 56
click at [382, 171] on span "False" at bounding box center [384, 167] width 14 height 7
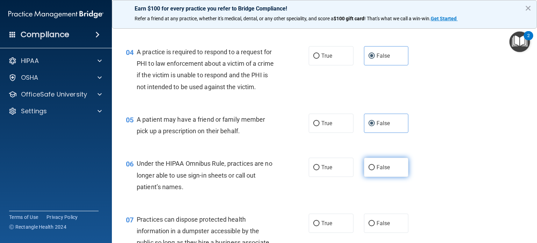
click at [375, 170] on input "False" at bounding box center [372, 167] width 6 height 5
radio input "true"
click at [378, 227] on span "False" at bounding box center [384, 223] width 14 height 7
click at [375, 226] on input "False" at bounding box center [372, 223] width 6 height 5
radio input "true"
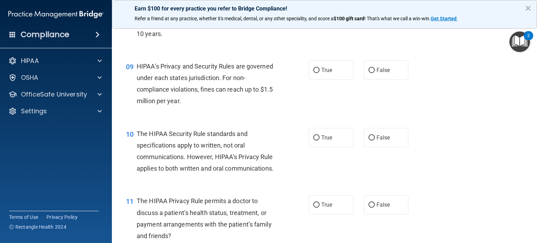
scroll to position [465, 0]
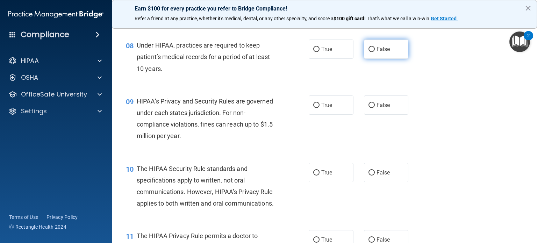
click at [384, 52] on span "False" at bounding box center [384, 49] width 14 height 7
click at [375, 52] on input "False" at bounding box center [372, 49] width 6 height 5
radio input "true"
click at [386, 112] on label "False" at bounding box center [386, 105] width 45 height 19
click at [375, 108] on input "False" at bounding box center [372, 105] width 6 height 5
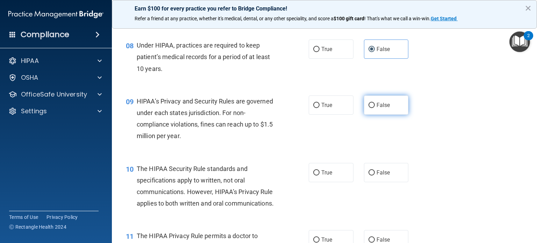
radio input "true"
click at [394, 181] on label "False" at bounding box center [386, 172] width 45 height 19
click at [375, 176] on input "False" at bounding box center [372, 172] width 6 height 5
radio input "true"
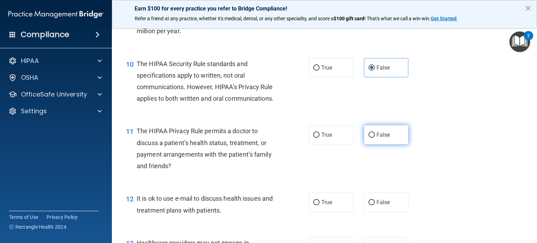
click at [398, 145] on label "False" at bounding box center [386, 134] width 45 height 19
click at [375, 138] on input "False" at bounding box center [372, 135] width 6 height 5
radio input "true"
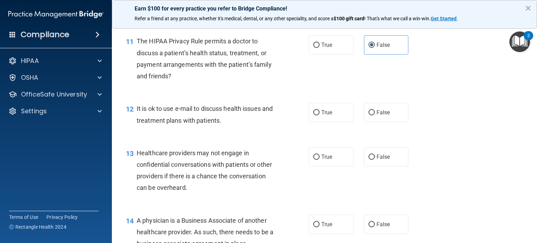
scroll to position [675, 0]
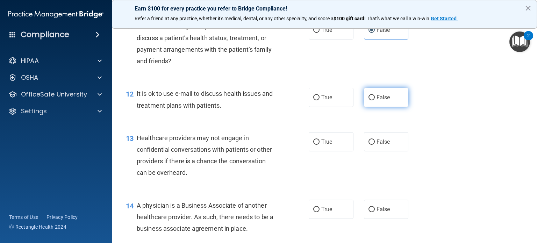
click at [389, 107] on label "False" at bounding box center [386, 97] width 45 height 19
click at [375, 100] on input "False" at bounding box center [372, 97] width 6 height 5
radio input "true"
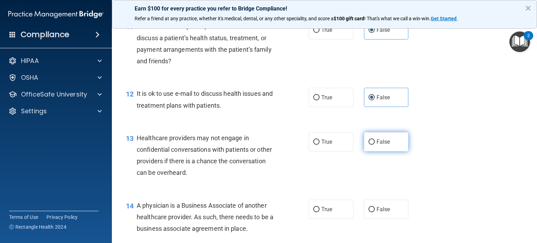
click at [387, 152] on label "False" at bounding box center [386, 141] width 45 height 19
click at [375, 145] on input "False" at bounding box center [372, 142] width 6 height 5
radio input "true"
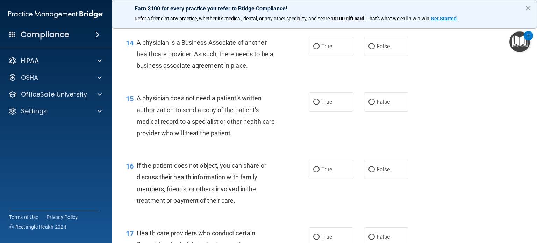
scroll to position [850, 0]
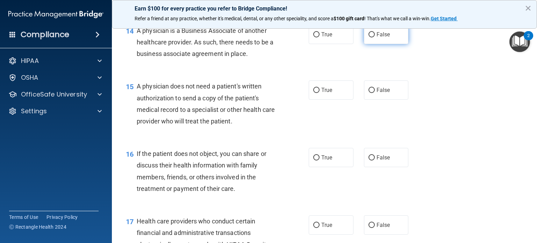
click at [383, 38] on span "False" at bounding box center [384, 34] width 14 height 7
click at [375, 37] on input "False" at bounding box center [372, 34] width 6 height 5
radio input "true"
click at [383, 100] on label "False" at bounding box center [386, 89] width 45 height 19
click at [375, 93] on input "False" at bounding box center [372, 90] width 6 height 5
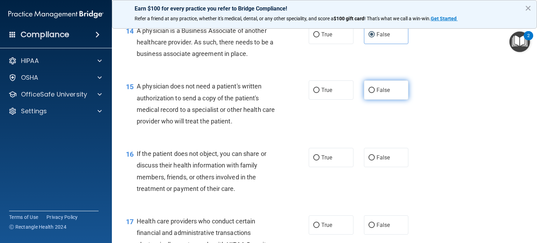
radio input "true"
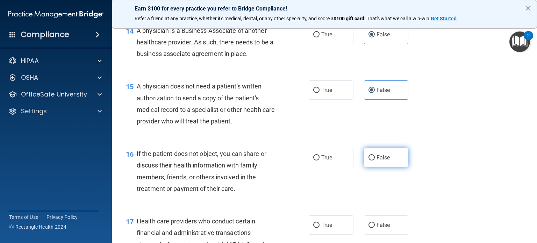
click at [388, 167] on label "False" at bounding box center [386, 157] width 45 height 19
click at [375, 161] on input "False" at bounding box center [372, 157] width 6 height 5
radio input "true"
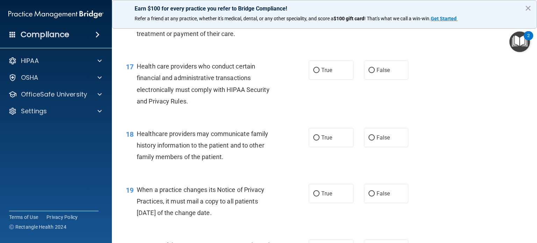
scroll to position [993, 0]
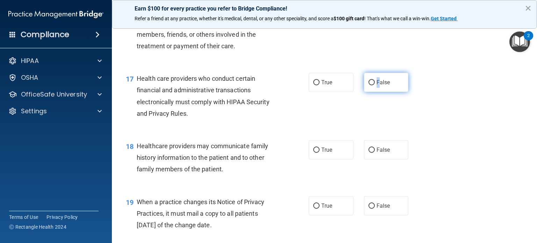
click at [375, 92] on label "False" at bounding box center [386, 82] width 45 height 19
click at [374, 92] on label "False" at bounding box center [386, 82] width 45 height 19
click at [374, 85] on input "False" at bounding box center [372, 82] width 6 height 5
radio input "true"
click at [378, 153] on span "False" at bounding box center [384, 150] width 14 height 7
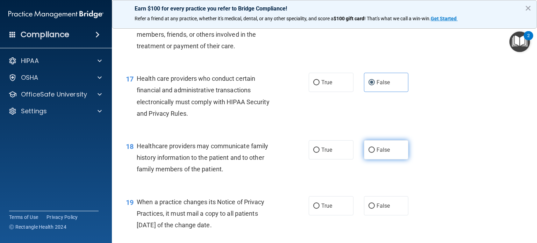
click at [375, 153] on input "False" at bounding box center [372, 150] width 6 height 5
radio input "true"
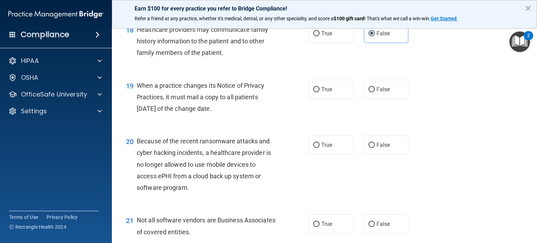
scroll to position [1125, 0]
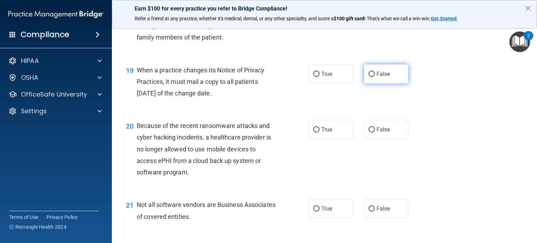
click at [372, 84] on label "False" at bounding box center [386, 73] width 45 height 19
click at [372, 77] on input "False" at bounding box center [372, 74] width 6 height 5
radio input "true"
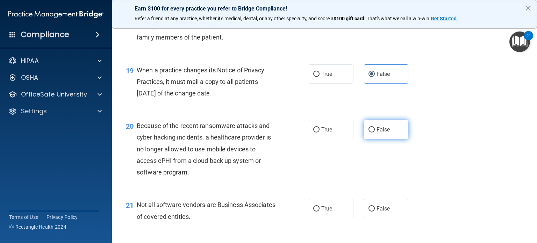
click at [387, 139] on label "False" at bounding box center [386, 129] width 45 height 19
click at [375, 133] on input "False" at bounding box center [372, 129] width 6 height 5
radio input "true"
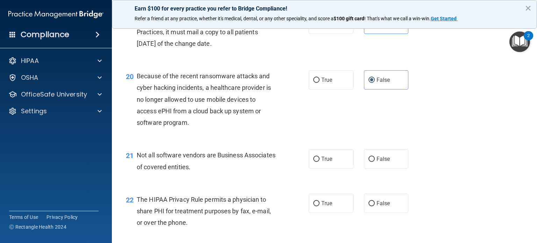
scroll to position [1190, 0]
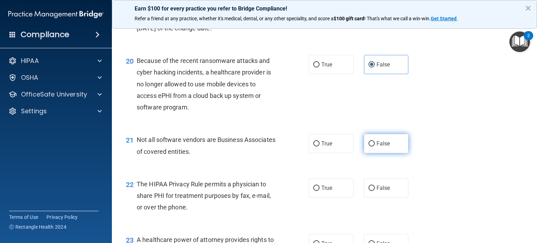
click at [402, 153] on label "False" at bounding box center [386, 143] width 45 height 19
click at [375, 147] on input "False" at bounding box center [372, 143] width 6 height 5
radio input "true"
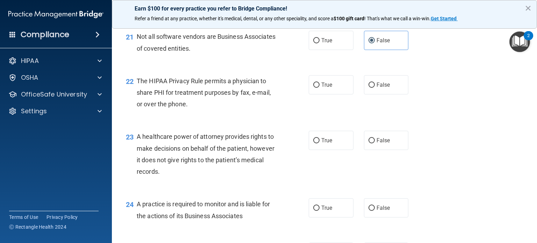
scroll to position [1344, 0]
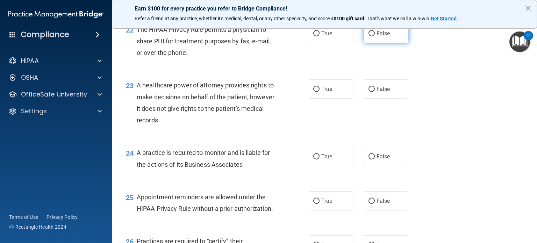
click at [382, 37] on span "False" at bounding box center [384, 33] width 14 height 7
click at [375, 36] on input "False" at bounding box center [372, 33] width 6 height 5
radio input "true"
click at [383, 92] on span "False" at bounding box center [384, 89] width 14 height 7
click at [375, 92] on input "False" at bounding box center [372, 89] width 6 height 5
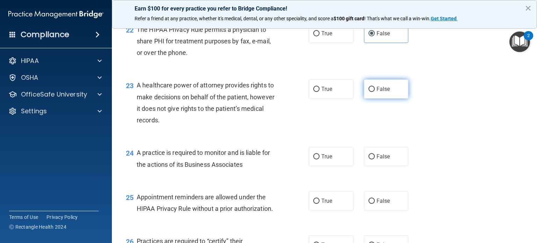
radio input "true"
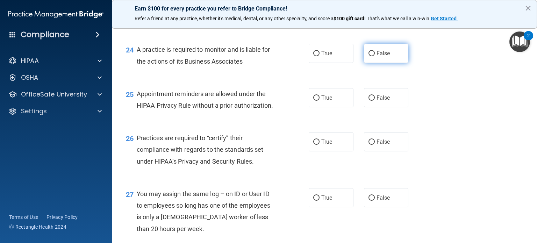
click at [382, 63] on label "False" at bounding box center [386, 53] width 45 height 19
click at [375, 56] on input "False" at bounding box center [372, 53] width 6 height 5
radio input "true"
click at [386, 107] on label "False" at bounding box center [386, 97] width 45 height 19
click at [375, 101] on input "False" at bounding box center [372, 98] width 6 height 5
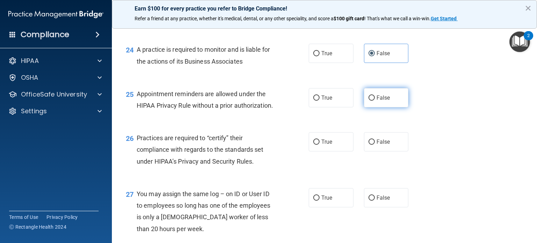
radio input "true"
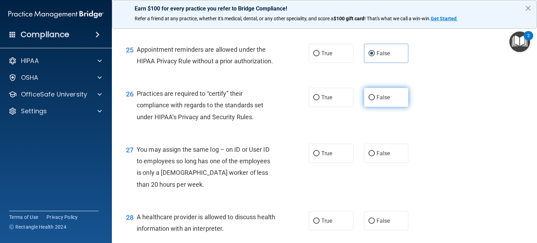
click at [390, 107] on label "False" at bounding box center [386, 97] width 45 height 19
click at [375, 100] on input "False" at bounding box center [372, 97] width 6 height 5
radio input "true"
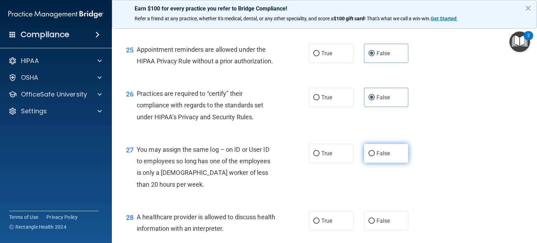
drag, startPoint x: 396, startPoint y: 183, endPoint x: 394, endPoint y: 174, distance: 9.0
click at [394, 163] on label "False" at bounding box center [386, 153] width 45 height 19
click at [375, 156] on input "False" at bounding box center [372, 153] width 6 height 5
radio input "true"
click at [393, 163] on label "False" at bounding box center [386, 153] width 45 height 19
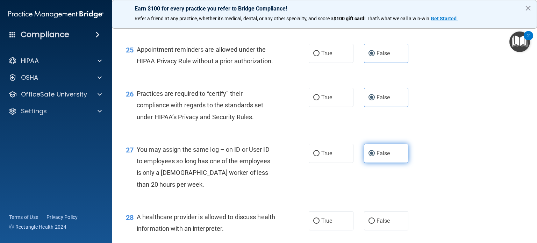
click at [375, 156] on input "False" at bounding box center [372, 153] width 6 height 5
click at [452, 175] on div "27 You may assign the same log – on ID or User ID to employees so long has one …" at bounding box center [325, 169] width 408 height 68
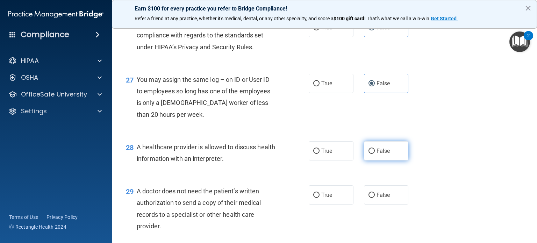
click at [380, 161] on label "False" at bounding box center [386, 150] width 45 height 19
click at [375, 154] on input "False" at bounding box center [372, 151] width 6 height 5
radio input "true"
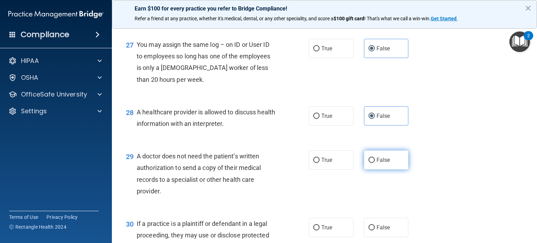
click at [386, 170] on label "False" at bounding box center [386, 159] width 45 height 19
click at [375, 163] on input "False" at bounding box center [372, 160] width 6 height 5
radio input "true"
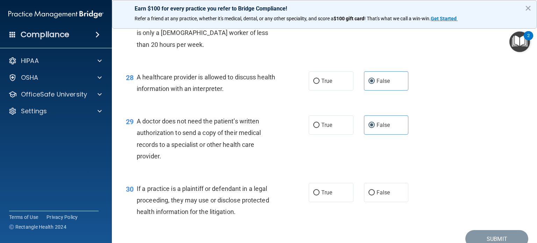
scroll to position [1667, 0]
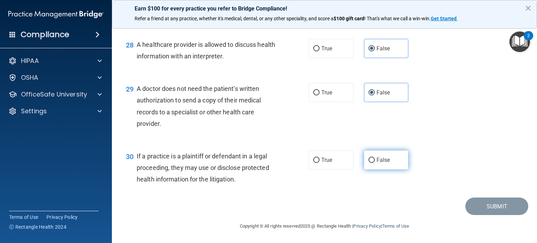
click at [370, 170] on label "False" at bounding box center [386, 159] width 45 height 19
click at [370, 163] on input "False" at bounding box center [372, 160] width 6 height 5
radio input "true"
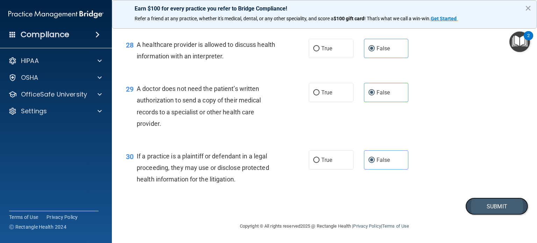
click at [486, 216] on button "Submit" at bounding box center [497, 207] width 63 height 18
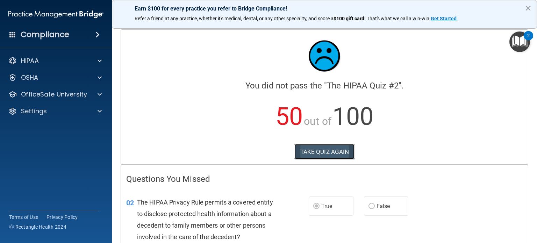
click at [342, 150] on button "TAKE QUIZ AGAIN" at bounding box center [325, 151] width 61 height 15
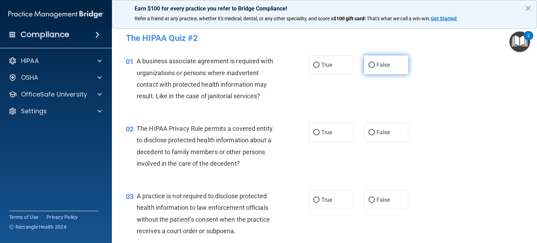
click at [370, 63] on input "False" at bounding box center [372, 65] width 6 height 5
radio input "true"
click at [332, 130] on label "True" at bounding box center [331, 132] width 45 height 19
click at [320, 130] on input "True" at bounding box center [317, 132] width 6 height 5
radio input "true"
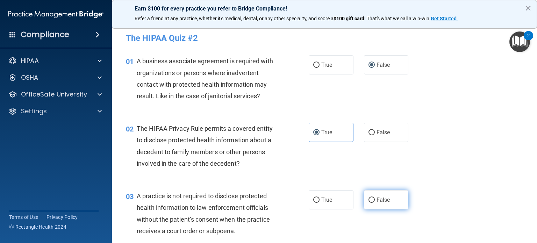
click at [385, 197] on span "False" at bounding box center [384, 200] width 14 height 7
click at [375, 198] on input "False" at bounding box center [372, 200] width 6 height 5
radio input "true"
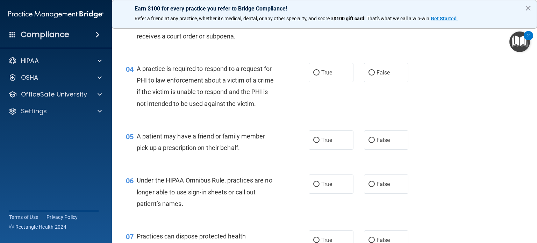
scroll to position [223, 0]
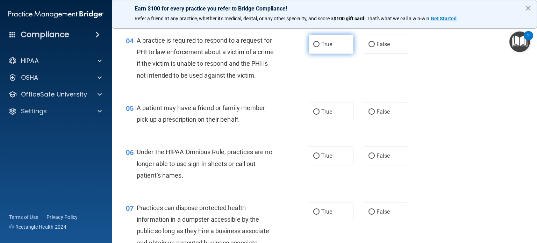
click at [327, 47] on span "True" at bounding box center [327, 44] width 11 height 7
click at [320, 47] on input "True" at bounding box center [317, 44] width 6 height 5
radio input "true"
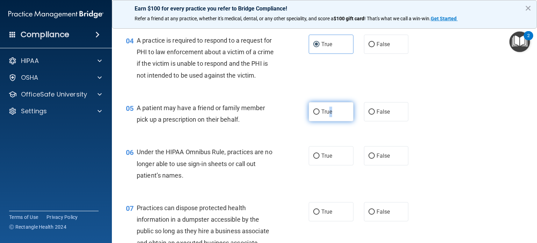
click at [328, 119] on label "True" at bounding box center [331, 111] width 45 height 19
click at [438, 163] on div "06 Under the HIPAA Omnibus Rule, practices are no longer able to use sign-in sh…" at bounding box center [325, 166] width 408 height 56
click at [323, 121] on label "True" at bounding box center [331, 111] width 45 height 19
click at [320, 115] on input "True" at bounding box center [317, 112] width 6 height 5
radio input "true"
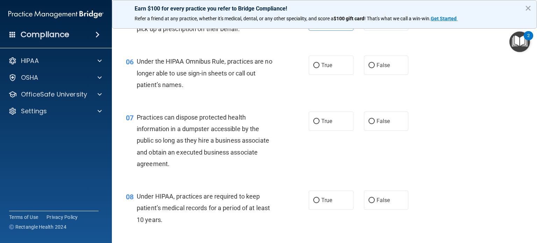
scroll to position [335, 0]
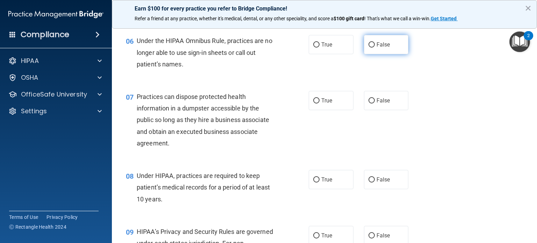
click at [364, 54] on label "False" at bounding box center [386, 44] width 45 height 19
click at [369, 48] on input "False" at bounding box center [372, 44] width 6 height 5
radio input "true"
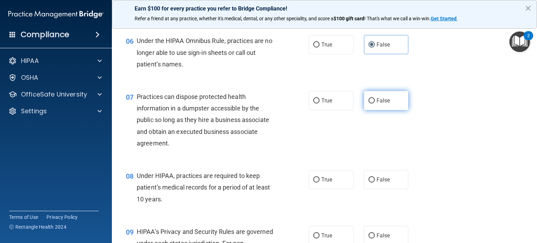
click at [381, 110] on label "False" at bounding box center [386, 100] width 45 height 19
click at [375, 104] on input "False" at bounding box center [372, 100] width 6 height 5
radio input "true"
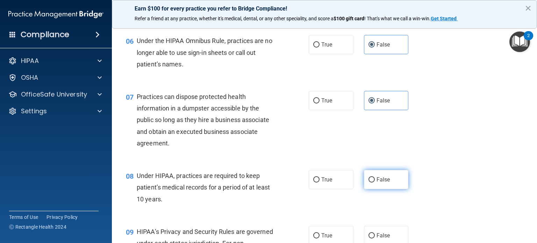
click at [377, 183] on span "False" at bounding box center [384, 179] width 14 height 7
click at [375, 183] on input "False" at bounding box center [372, 179] width 6 height 5
radio input "true"
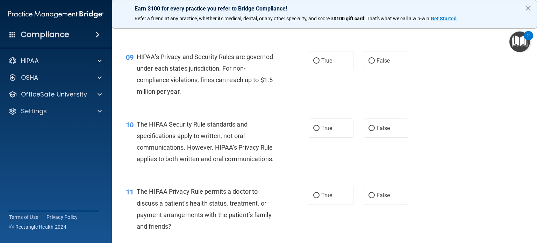
scroll to position [474, 0]
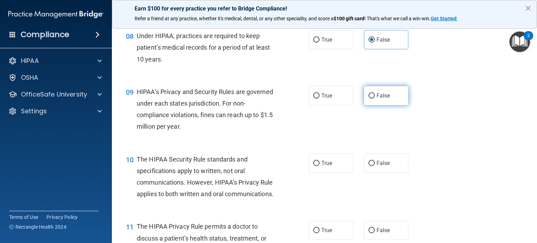
click at [380, 105] on label "False" at bounding box center [386, 95] width 45 height 19
click at [375, 99] on input "False" at bounding box center [372, 95] width 6 height 5
radio input "true"
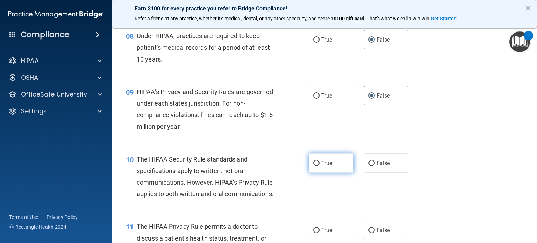
click at [326, 167] on span "True" at bounding box center [327, 163] width 11 height 7
click at [320, 166] on input "True" at bounding box center [317, 163] width 6 height 5
radio input "true"
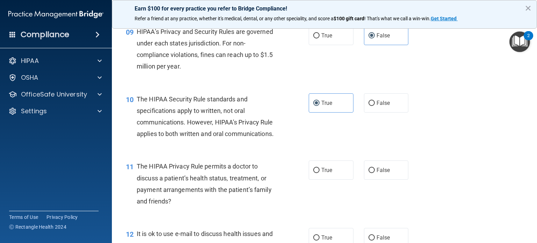
scroll to position [544, 0]
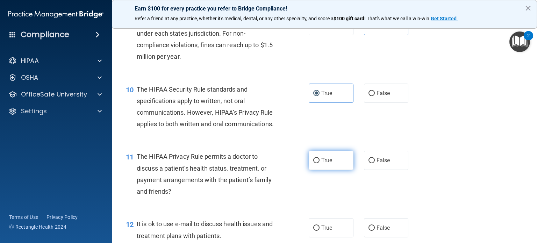
click at [322, 170] on label "True" at bounding box center [331, 160] width 45 height 19
click at [320, 163] on input "True" at bounding box center [317, 160] width 6 height 5
radio input "true"
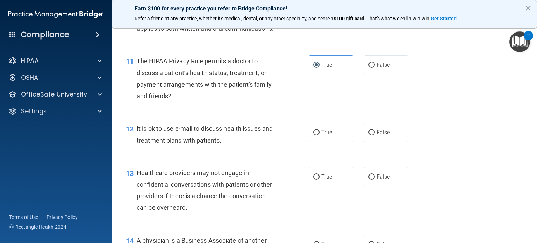
scroll to position [684, 0]
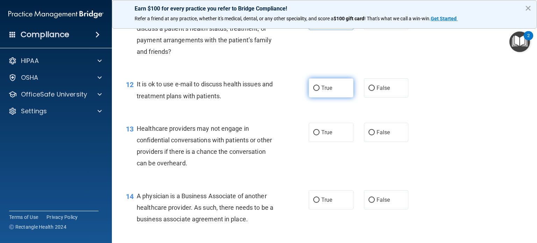
click at [327, 91] on span "True" at bounding box center [327, 88] width 11 height 7
click at [320, 91] on input "True" at bounding box center [317, 88] width 6 height 5
radio input "true"
drag, startPoint x: 387, startPoint y: 150, endPoint x: 387, endPoint y: 154, distance: 3.5
click at [387, 142] on label "False" at bounding box center [386, 132] width 45 height 19
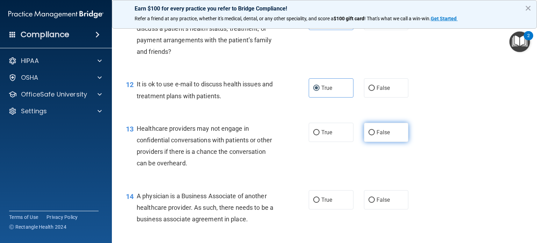
click at [375, 135] on input "False" at bounding box center [372, 132] width 6 height 5
radio input "true"
click at [393, 210] on label "False" at bounding box center [386, 199] width 45 height 19
click at [375, 203] on input "False" at bounding box center [372, 200] width 6 height 5
radio input "true"
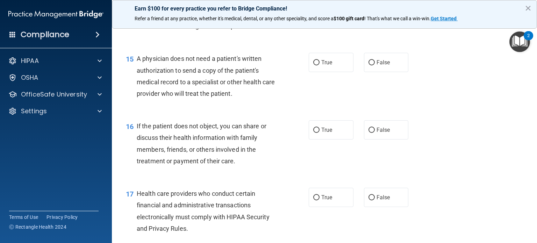
scroll to position [886, 0]
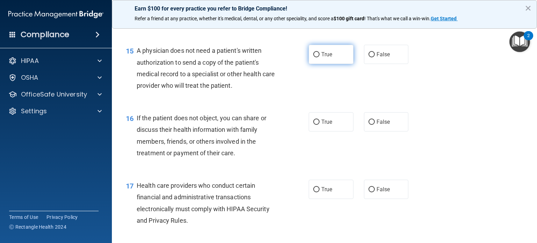
click at [325, 64] on label "True" at bounding box center [331, 54] width 45 height 19
click at [320, 57] on input "True" at bounding box center [317, 54] width 6 height 5
radio input "true"
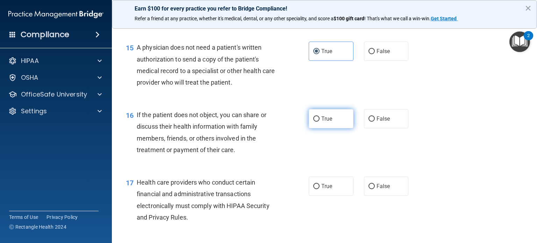
click at [342, 128] on label "True" at bounding box center [331, 118] width 45 height 19
click at [320, 122] on input "True" at bounding box center [317, 119] width 6 height 5
radio input "true"
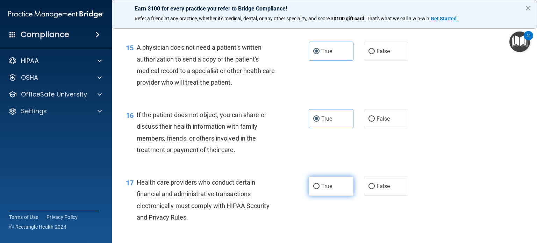
click at [339, 196] on label "True" at bounding box center [331, 186] width 45 height 19
click at [320, 189] on input "True" at bounding box center [317, 186] width 6 height 5
radio input "true"
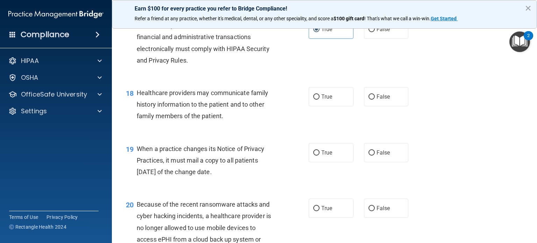
scroll to position [1064, 0]
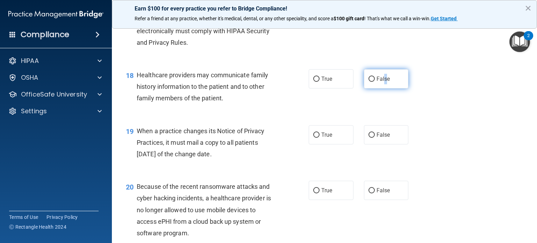
click at [381, 82] on span "False" at bounding box center [384, 79] width 14 height 7
click at [378, 82] on span "False" at bounding box center [384, 79] width 14 height 7
click at [375, 82] on input "False" at bounding box center [372, 79] width 6 height 5
radio input "true"
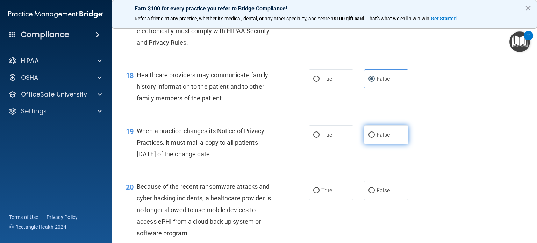
click at [393, 145] on label "False" at bounding box center [386, 134] width 45 height 19
click at [375, 138] on input "False" at bounding box center [372, 135] width 6 height 5
radio input "true"
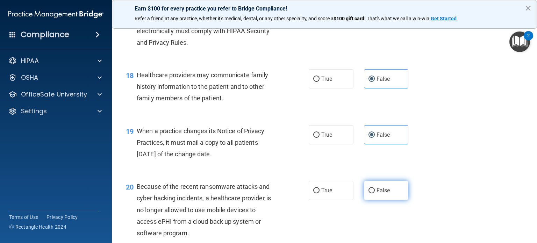
click at [392, 200] on label "False" at bounding box center [386, 190] width 45 height 19
click at [375, 194] on input "False" at bounding box center [372, 190] width 6 height 5
radio input "true"
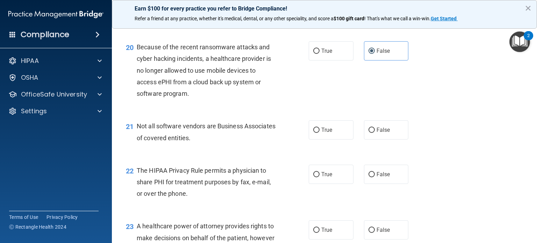
scroll to position [1234, 0]
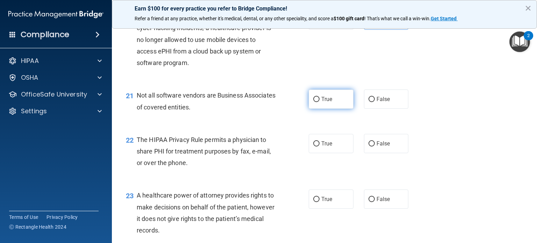
click at [329, 109] on label "True" at bounding box center [331, 99] width 45 height 19
click at [320, 102] on input "True" at bounding box center [317, 99] width 6 height 5
radio input "true"
click at [335, 153] on label "True" at bounding box center [331, 143] width 45 height 19
click at [320, 147] on input "True" at bounding box center [317, 143] width 6 height 5
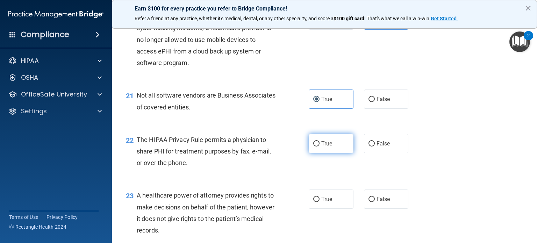
radio input "true"
drag, startPoint x: 385, startPoint y: 220, endPoint x: 391, endPoint y: 221, distance: 6.3
click at [385, 203] on span "False" at bounding box center [384, 199] width 14 height 7
click at [375, 202] on input "False" at bounding box center [372, 199] width 6 height 5
radio input "true"
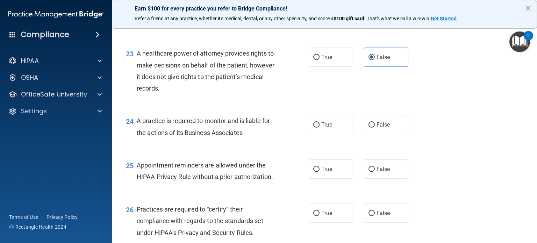
scroll to position [1386, 0]
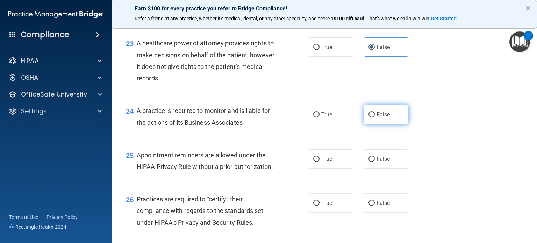
click at [377, 118] on span "False" at bounding box center [384, 114] width 14 height 7
click at [375, 118] on input "False" at bounding box center [372, 114] width 6 height 5
radio input "true"
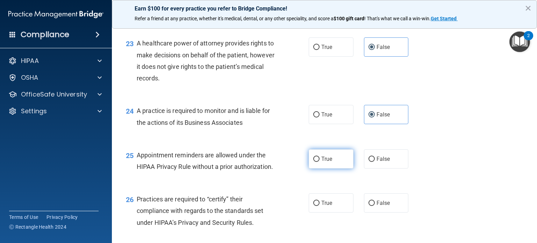
click at [331, 169] on label "True" at bounding box center [331, 158] width 45 height 19
click at [320, 162] on input "True" at bounding box center [317, 159] width 6 height 5
radio input "true"
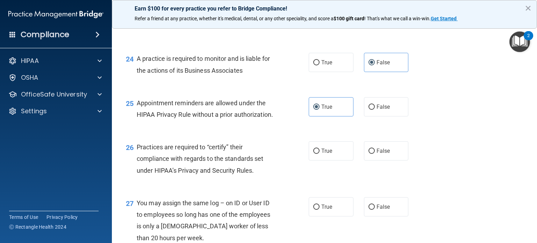
scroll to position [1477, 0]
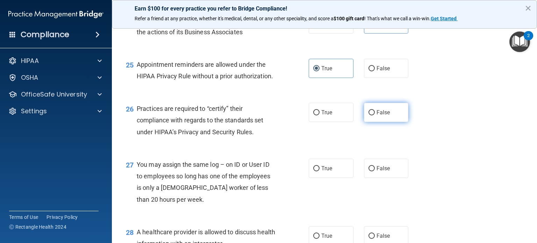
click at [389, 122] on label "False" at bounding box center [386, 112] width 45 height 19
click at [375, 115] on input "False" at bounding box center [372, 112] width 6 height 5
radio input "true"
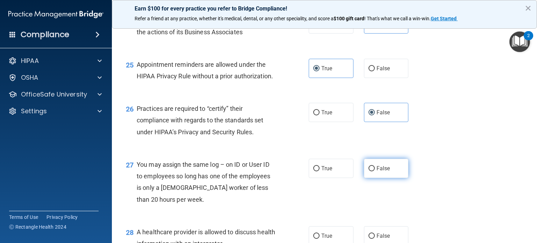
click at [389, 178] on label "False" at bounding box center [386, 168] width 45 height 19
click at [375, 171] on input "False" at bounding box center [372, 168] width 6 height 5
radio input "true"
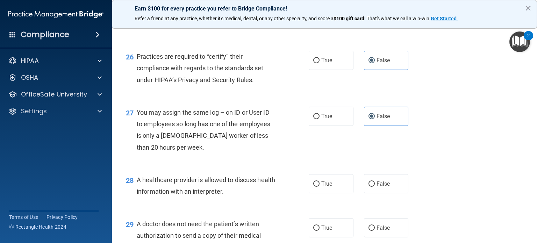
scroll to position [1588, 0]
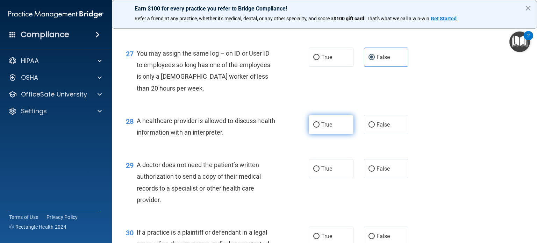
click at [339, 134] on label "True" at bounding box center [331, 124] width 45 height 19
click at [320, 128] on input "True" at bounding box center [317, 124] width 6 height 5
radio input "true"
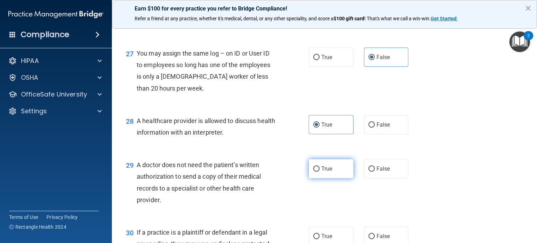
click at [341, 178] on label "True" at bounding box center [331, 168] width 45 height 19
click at [320, 172] on input "True" at bounding box center [317, 169] width 6 height 5
radio input "true"
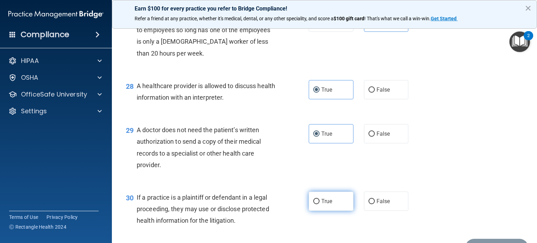
click at [329, 205] on span "True" at bounding box center [327, 201] width 11 height 7
click at [320, 204] on input "True" at bounding box center [317, 201] width 6 height 5
radio input "true"
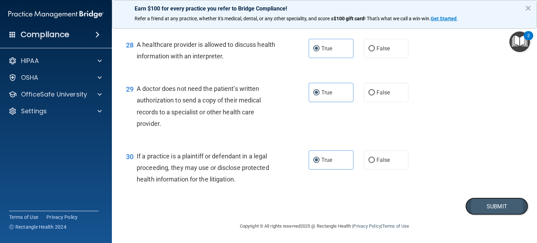
click at [491, 207] on button "Submit" at bounding box center [497, 207] width 63 height 18
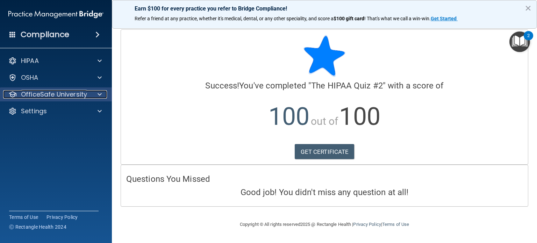
click at [20, 98] on div "OfficeSafe University" at bounding box center [46, 94] width 87 height 8
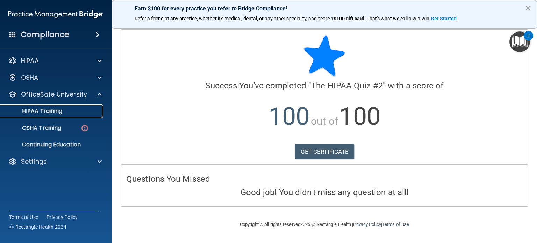
click at [50, 111] on p "HIPAA Training" at bounding box center [34, 111] width 58 height 7
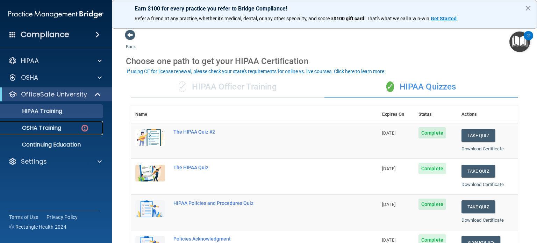
click at [48, 129] on p "OSHA Training" at bounding box center [33, 128] width 57 height 7
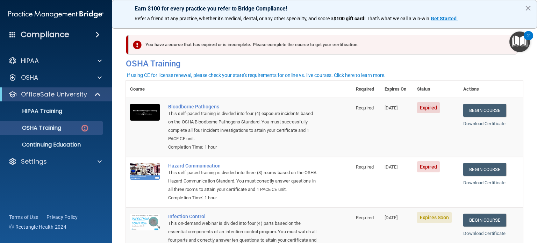
click at [492, 117] on td "Begin Course Download Certificate" at bounding box center [491, 127] width 64 height 59
click at [491, 113] on link "Begin Course" at bounding box center [485, 110] width 43 height 13
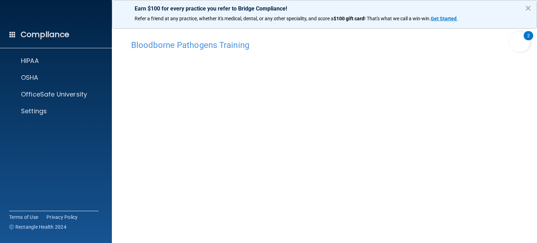
scroll to position [10, 0]
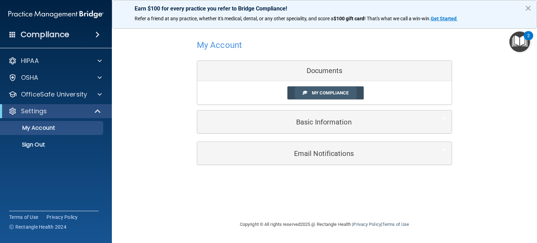
click at [312, 91] on span "My Compliance" at bounding box center [330, 92] width 37 height 5
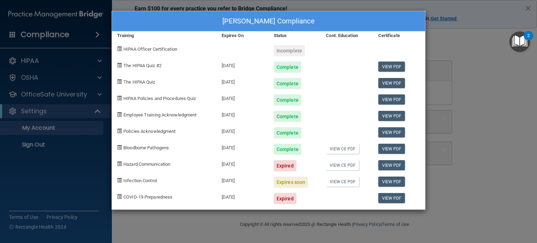
click at [446, 180] on div "[PERSON_NAME] Compliance Training Expires On Status Cont. Education Certificate…" at bounding box center [268, 121] width 537 height 243
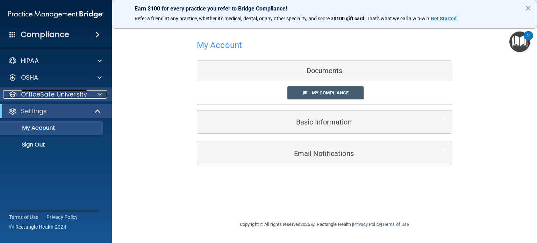
click at [42, 94] on p "OfficeSafe University" at bounding box center [54, 94] width 66 height 8
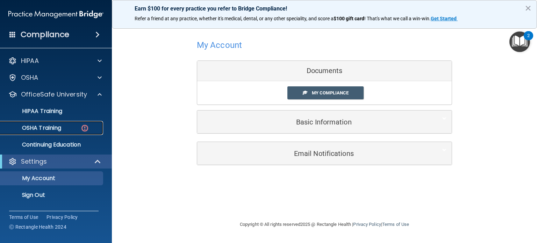
click at [50, 126] on p "OSHA Training" at bounding box center [33, 128] width 57 height 7
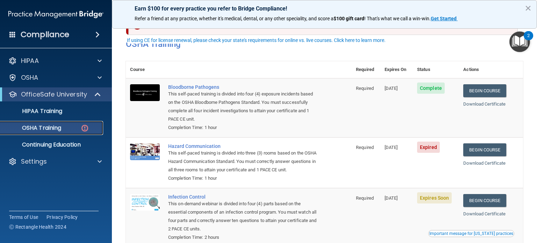
scroll to position [35, 0]
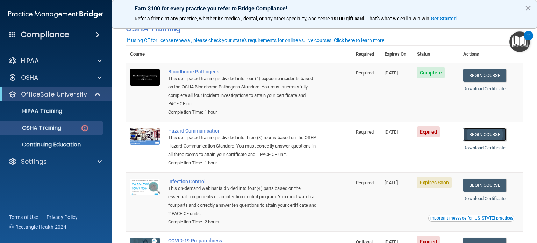
click at [491, 132] on link "Begin Course" at bounding box center [485, 134] width 43 height 13
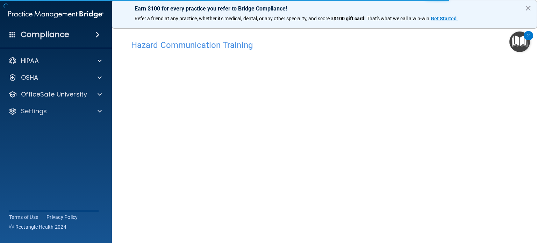
scroll to position [20, 0]
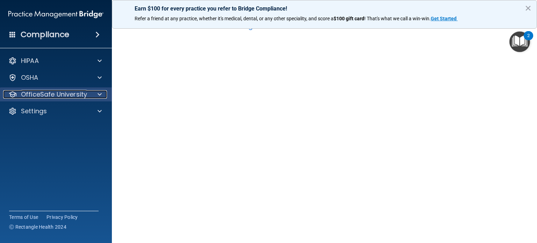
click at [45, 93] on p "OfficeSafe University" at bounding box center [54, 94] width 66 height 8
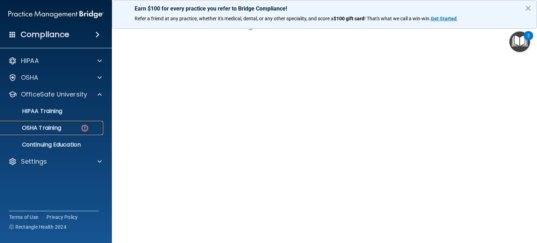
click at [48, 127] on p "OSHA Training" at bounding box center [33, 128] width 57 height 7
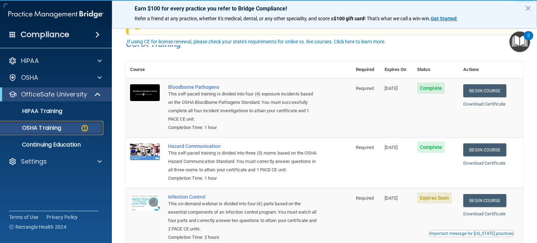
scroll to position [55, 0]
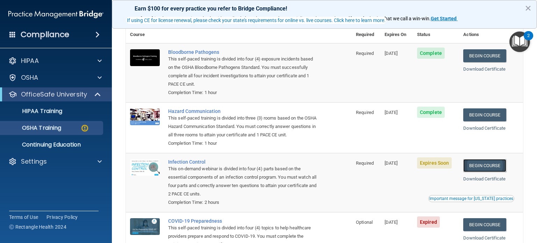
click at [487, 172] on link "Begin Course" at bounding box center [485, 165] width 43 height 13
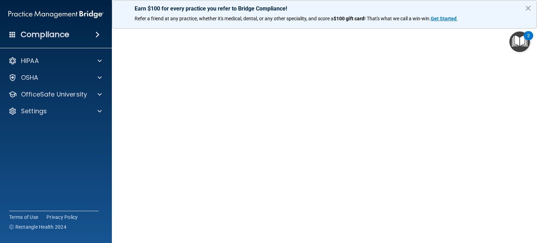
scroll to position [21, 0]
click at [56, 90] on div "OfficeSafe University" at bounding box center [56, 94] width 112 height 14
click at [98, 96] on span at bounding box center [100, 94] width 4 height 8
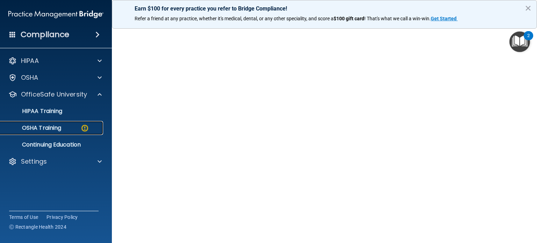
click at [86, 130] on img at bounding box center [84, 128] width 9 height 9
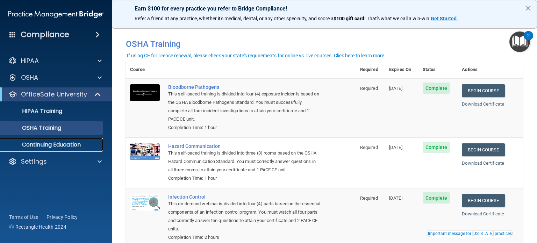
click at [66, 146] on p "Continuing Education" at bounding box center [53, 144] width 96 height 7
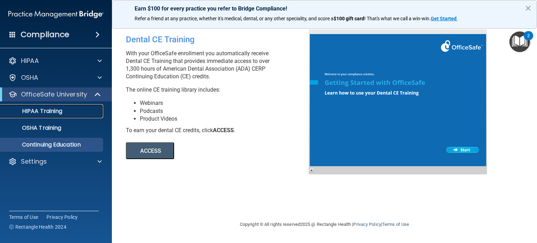
click at [61, 113] on p "HIPAA Training" at bounding box center [34, 111] width 58 height 7
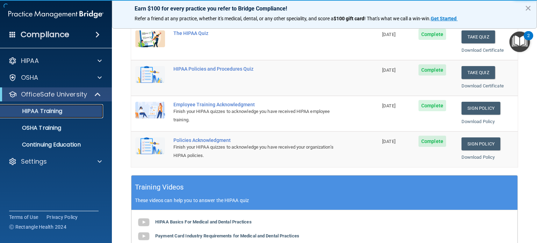
scroll to position [140, 0]
